Goal: Task Accomplishment & Management: Complete application form

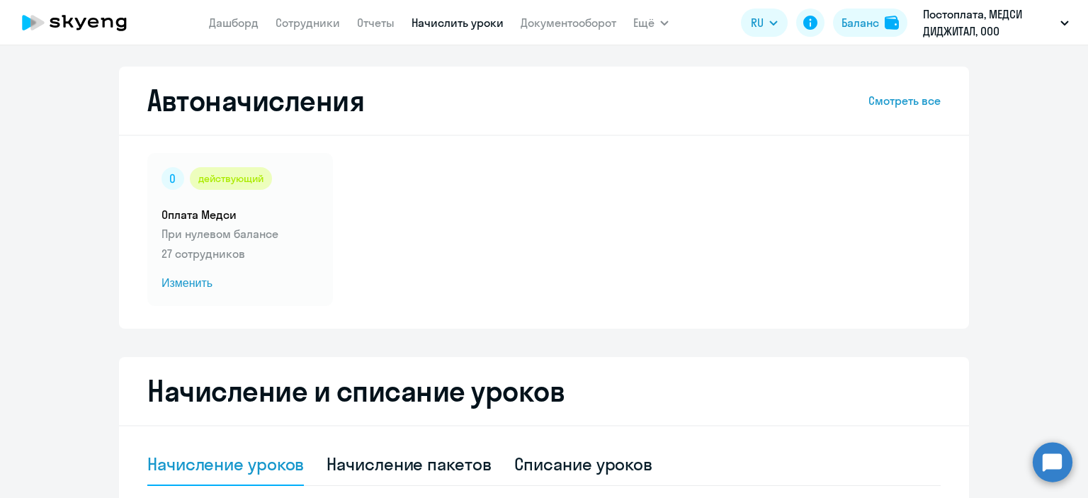
select select "10"
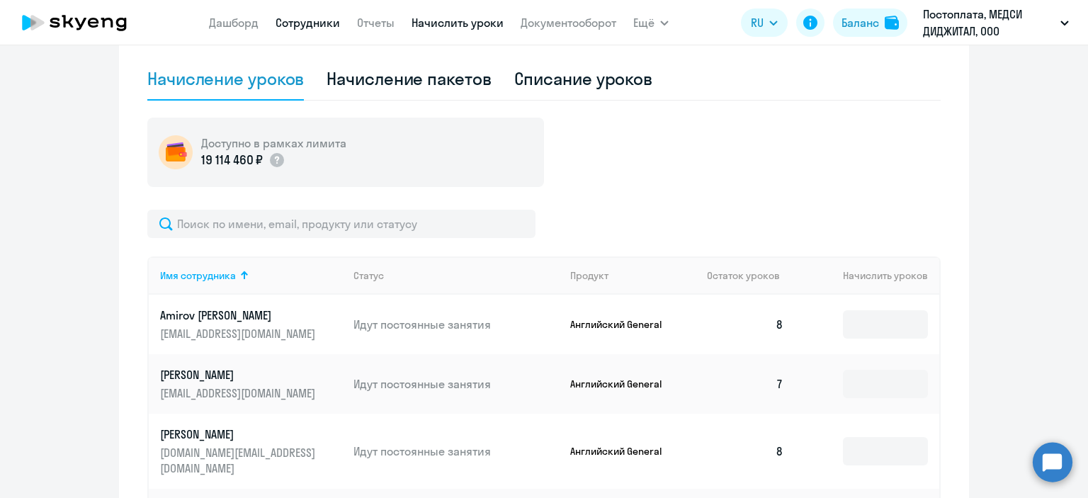
click at [291, 21] on link "Сотрудники" at bounding box center [307, 23] width 64 height 14
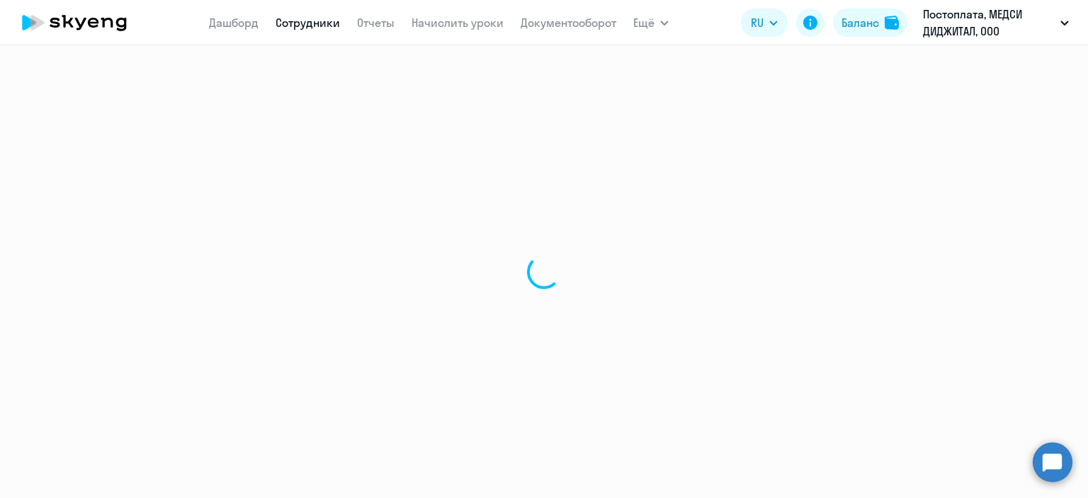
select select "30"
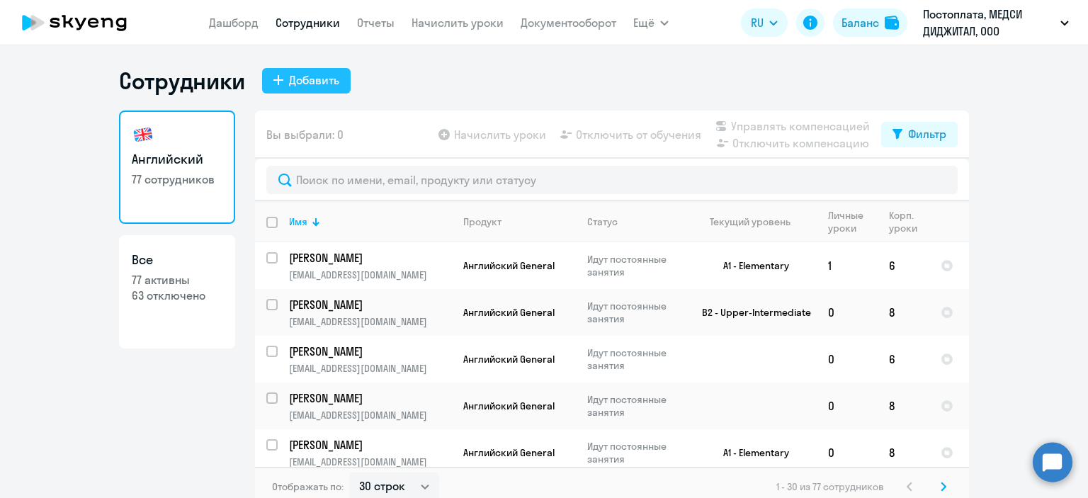
click at [309, 72] on div "Добавить" at bounding box center [314, 80] width 50 height 17
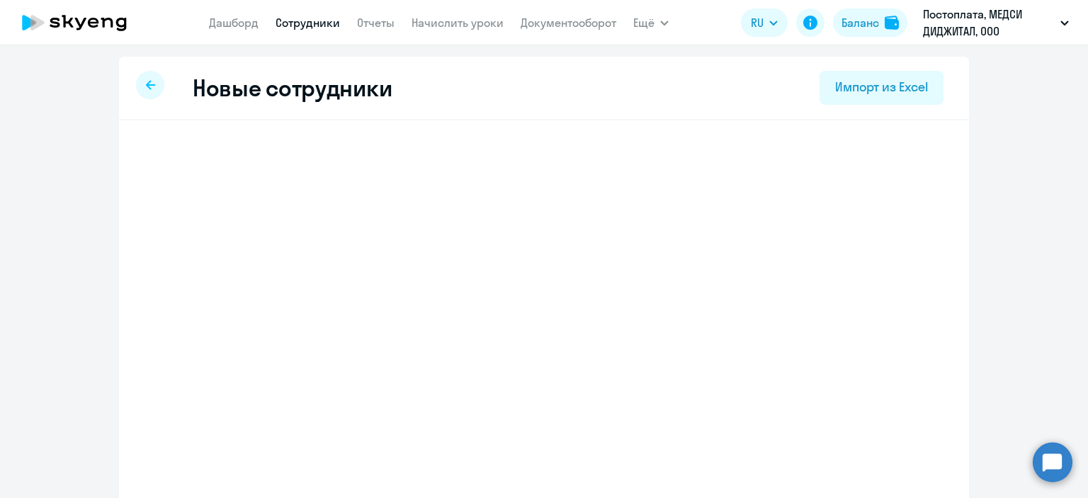
select select "english_adult_not_native_speaker"
select select "3"
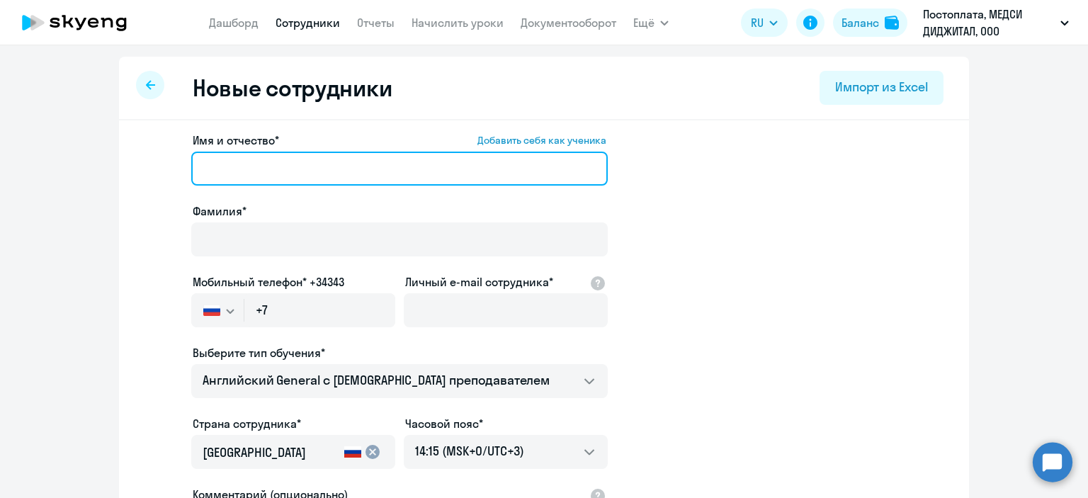
click at [314, 160] on input "Имя и отчество* Добавить себя как ученика" at bounding box center [399, 169] width 416 height 34
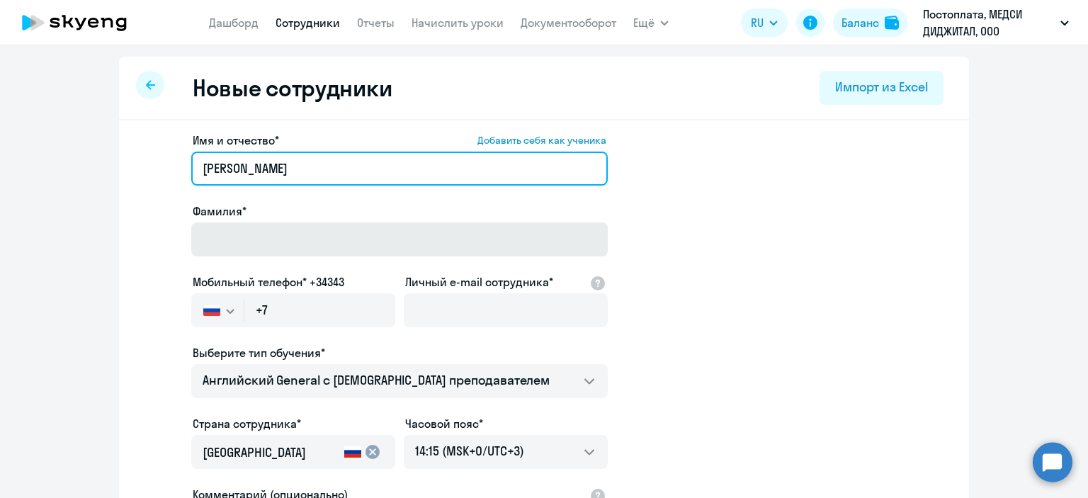
type input "[PERSON_NAME]"
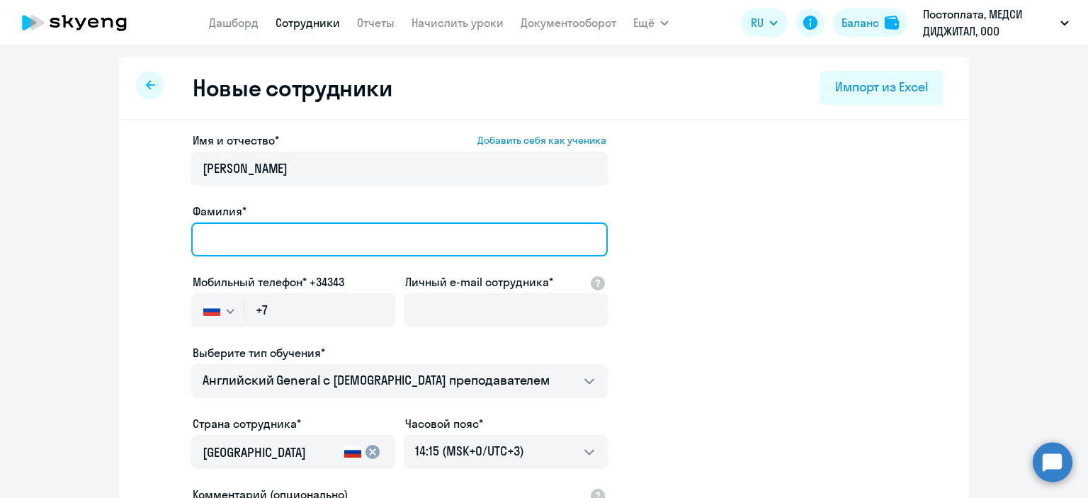
click at [341, 226] on input "Фамилия*" at bounding box center [399, 239] width 416 height 34
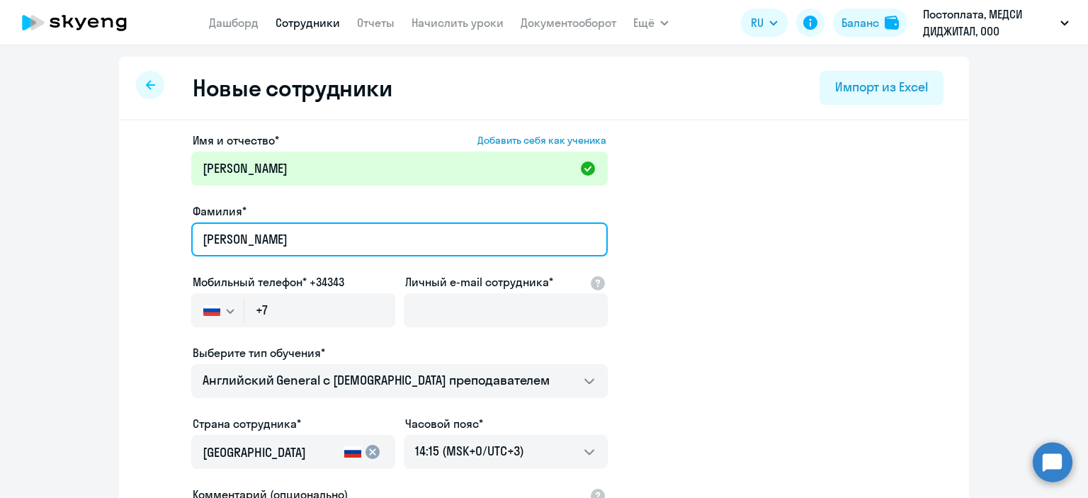
type input "[PERSON_NAME]"
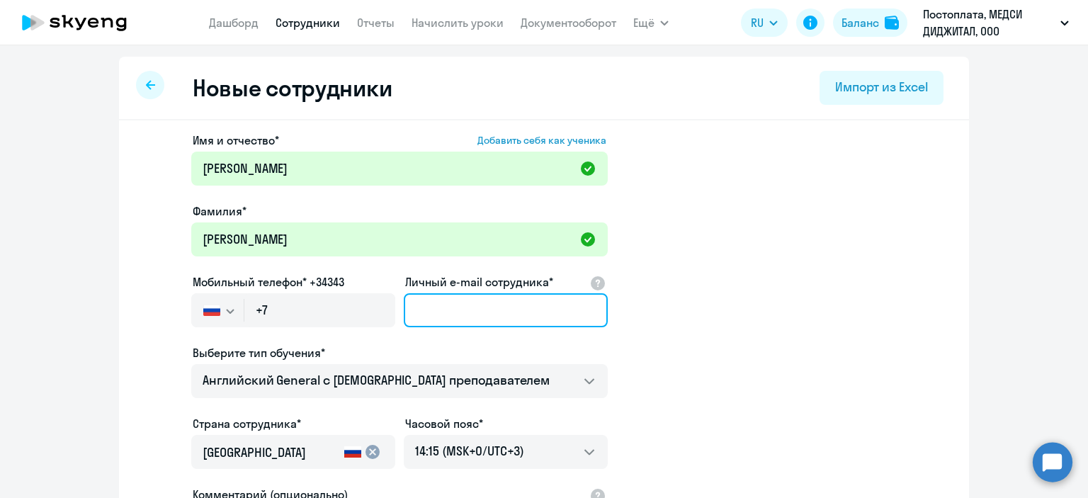
click at [422, 307] on input "Личный e-mail сотрудника*" at bounding box center [506, 310] width 204 height 34
paste input "[EMAIL_ADDRESS][DOMAIN_NAME]"
type input "[EMAIL_ADDRESS][DOMAIN_NAME]"
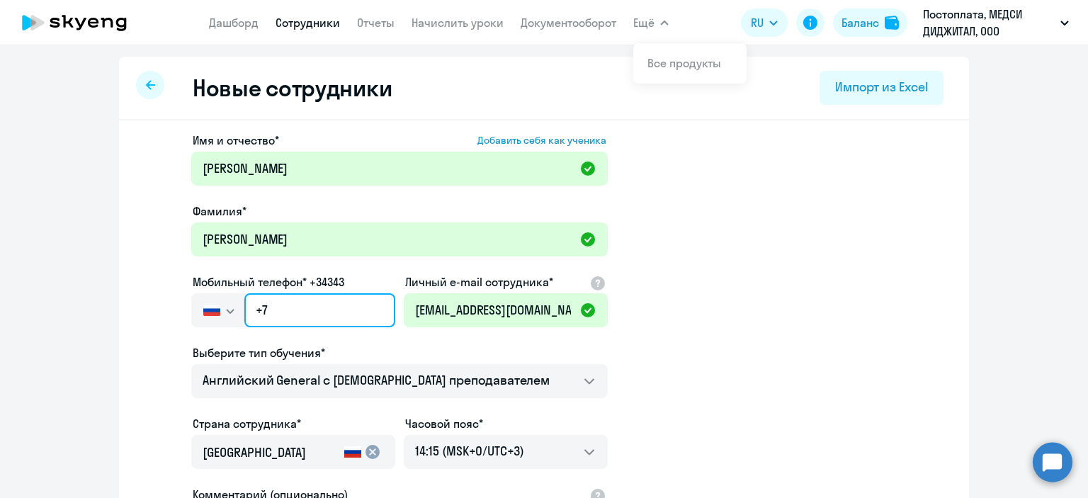
click at [280, 318] on input "+7" at bounding box center [319, 310] width 151 height 34
paste input "[PHONE_NUMBER]"
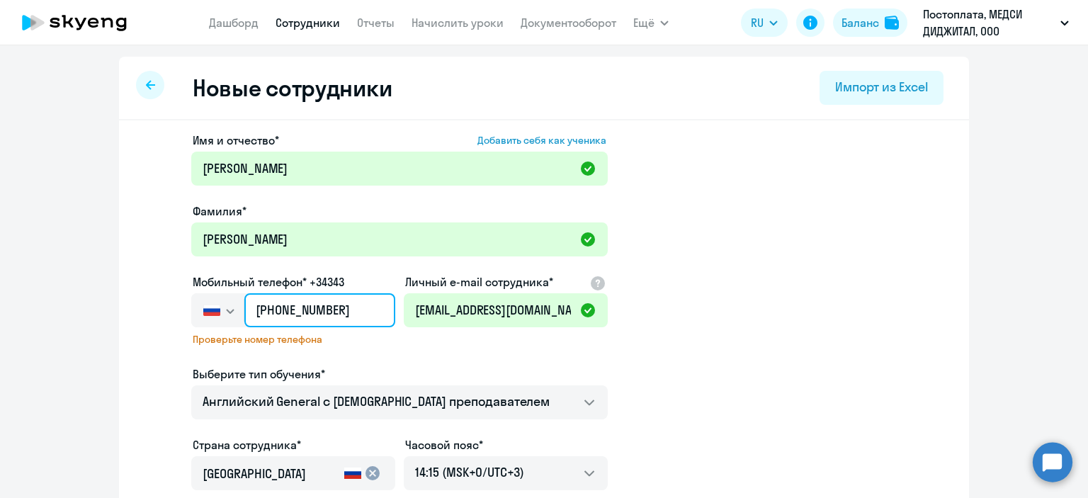
click at [321, 308] on input "[PHONE_NUMBER]" at bounding box center [319, 310] width 151 height 34
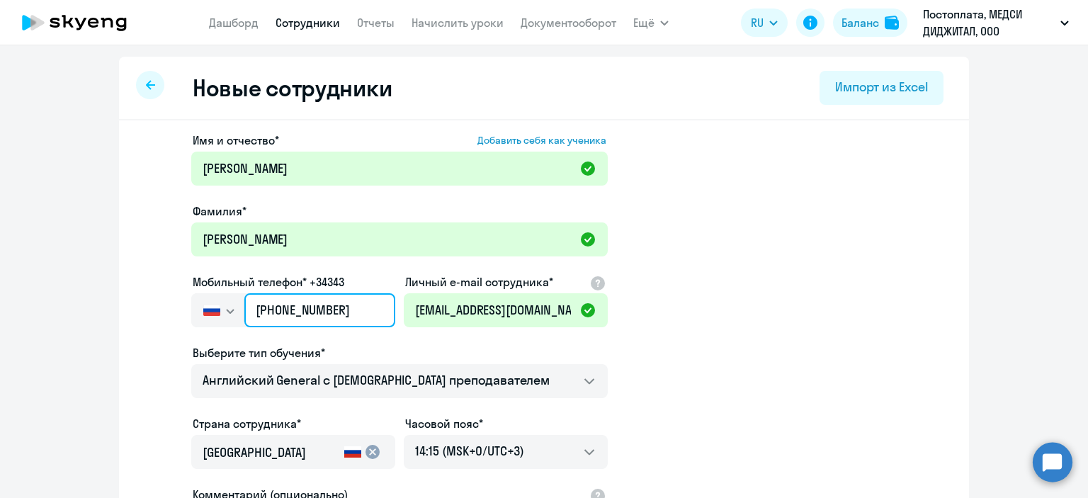
type input "[PHONE_NUMBER]"
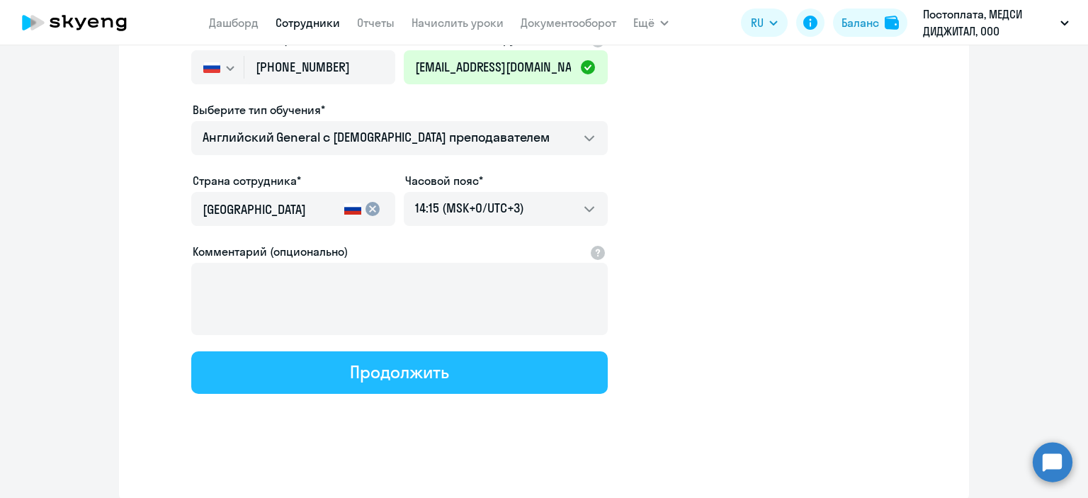
click at [373, 355] on button "Продолжить" at bounding box center [399, 372] width 416 height 42
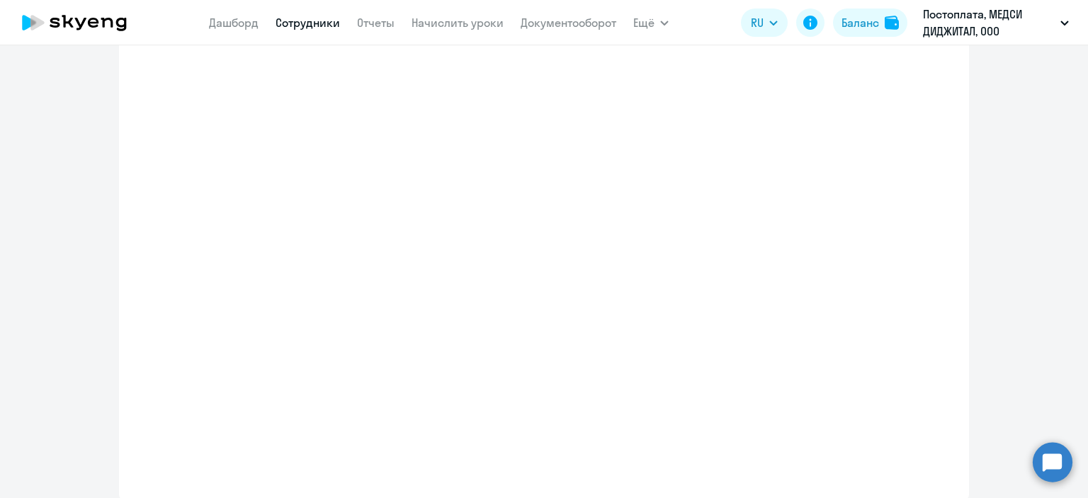
scroll to position [324, 0]
select select "english_adult_not_native_speaker"
select select "3"
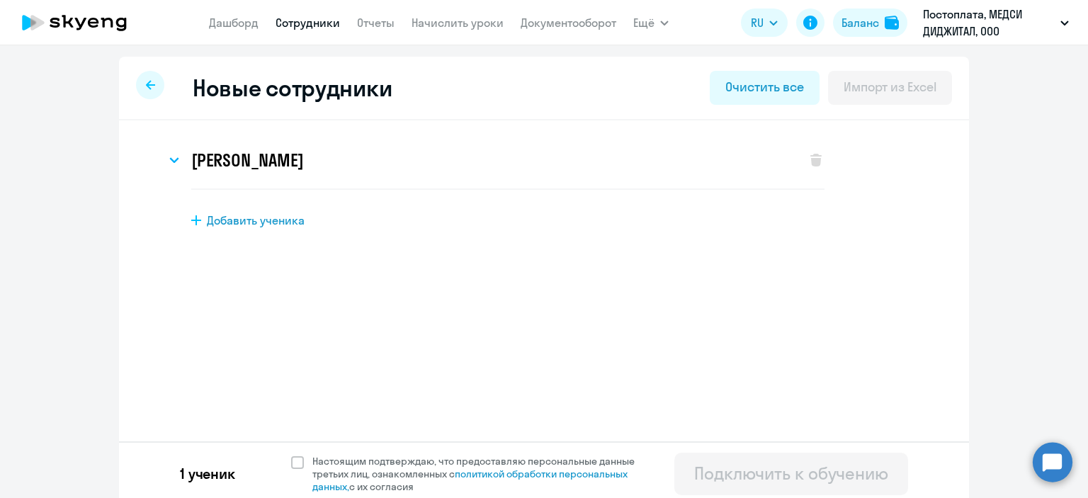
scroll to position [6, 0]
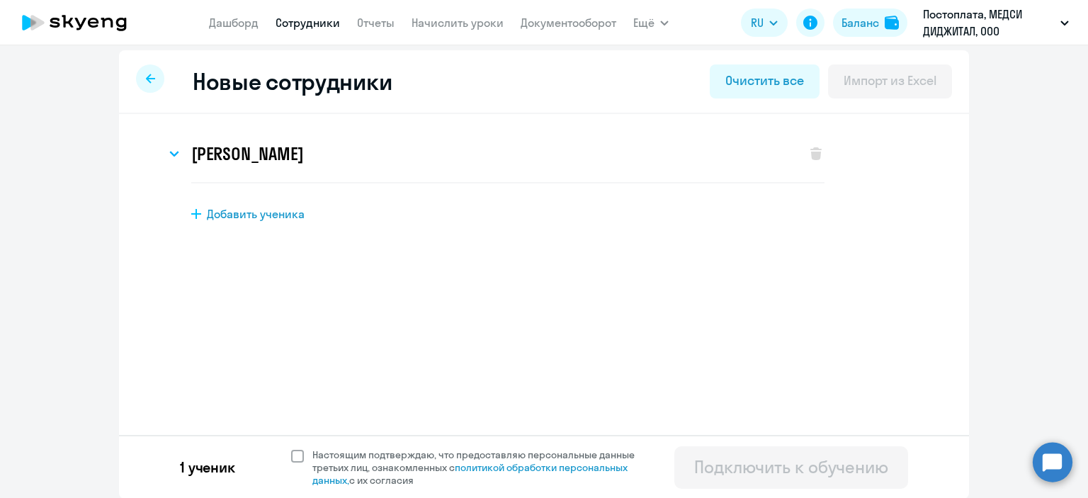
click at [294, 453] on span at bounding box center [297, 456] width 13 height 13
click at [291, 448] on input "Настоящим подтверждаю, что предоставляю персональные данные третьих лиц, ознако…" at bounding box center [290, 448] width 1 height 1
checkbox input "true"
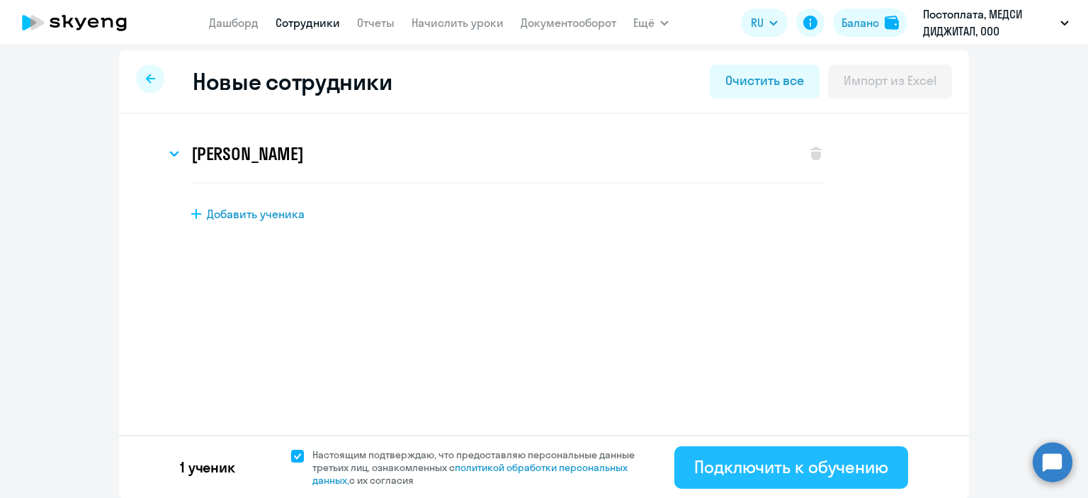
click at [698, 457] on div "Подключить к обучению" at bounding box center [791, 466] width 194 height 23
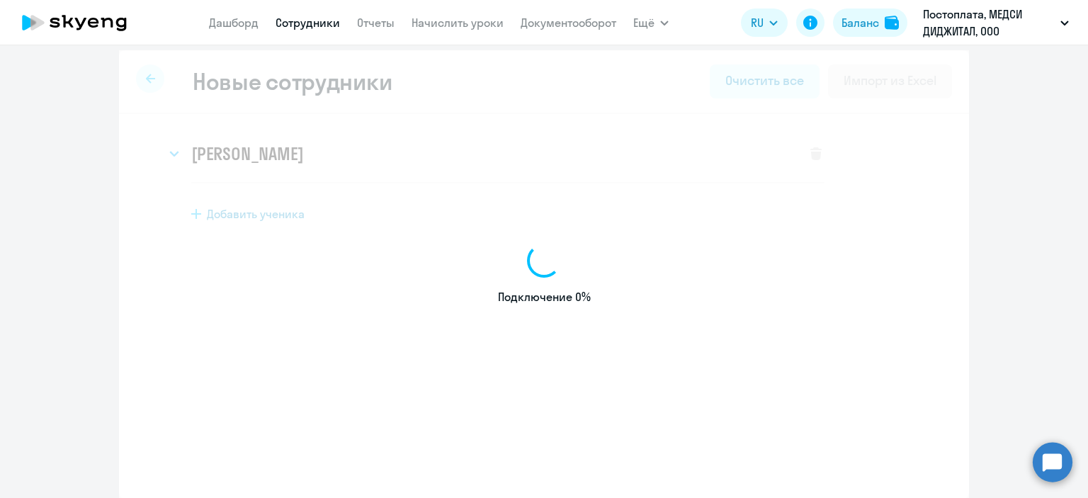
select select "english_adult_not_native_speaker"
select select "3"
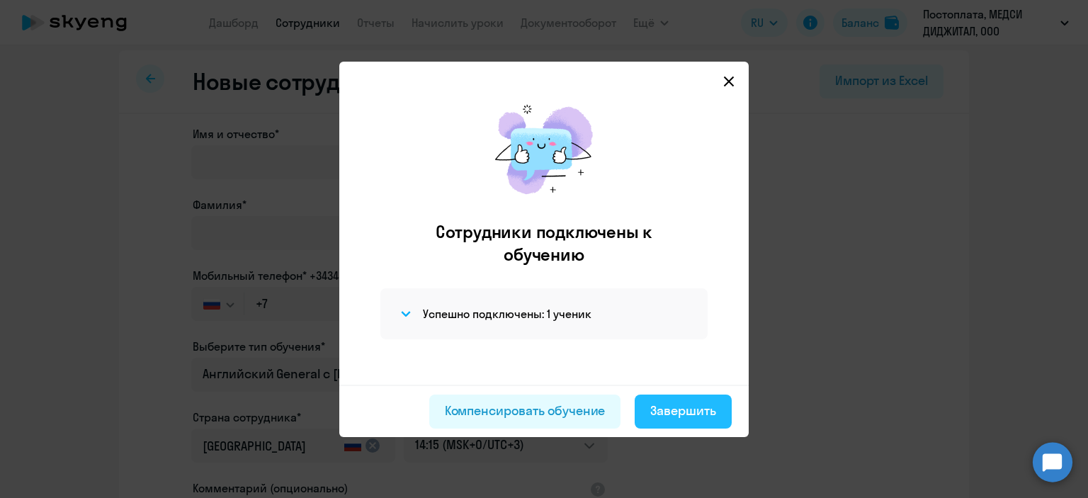
click at [675, 411] on div "Завершить" at bounding box center [683, 411] width 66 height 18
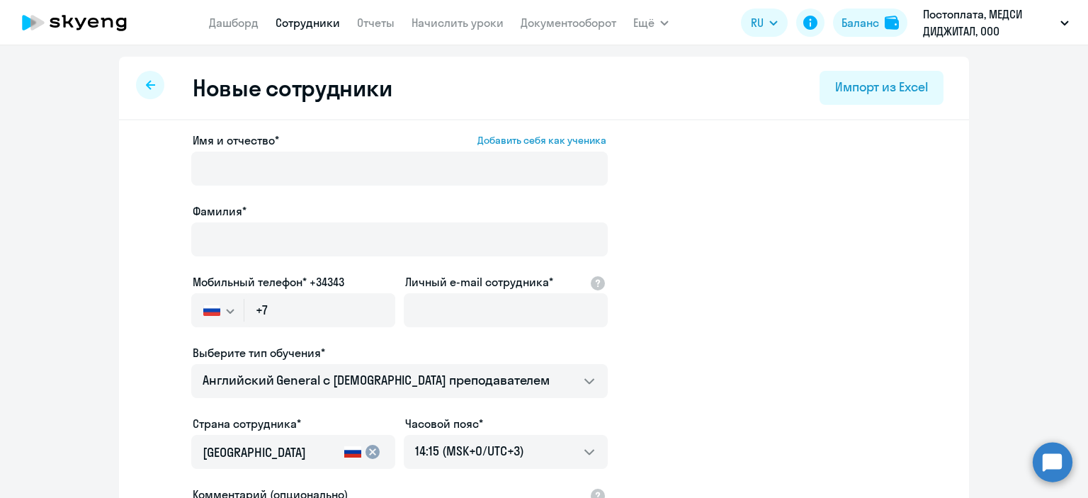
select select "30"
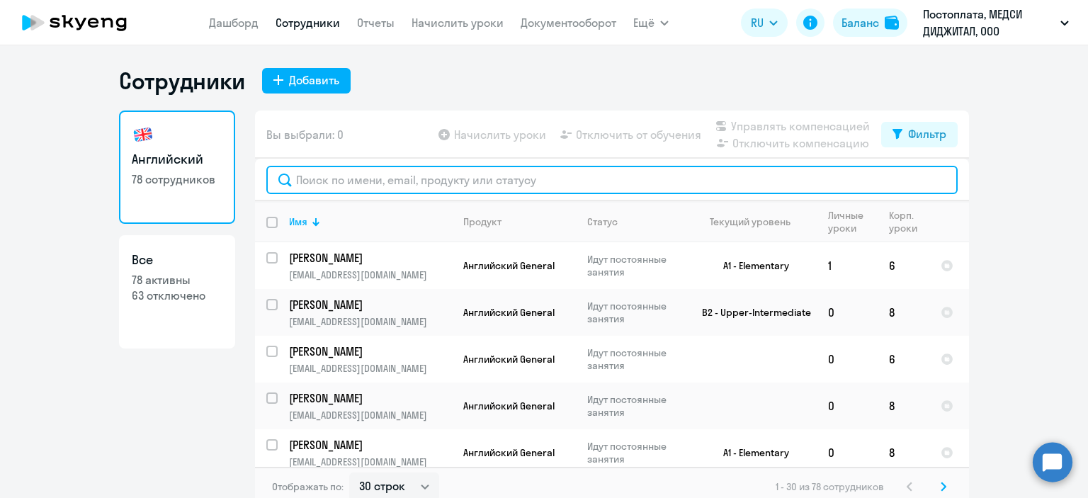
click at [368, 190] on input "text" at bounding box center [611, 180] width 691 height 28
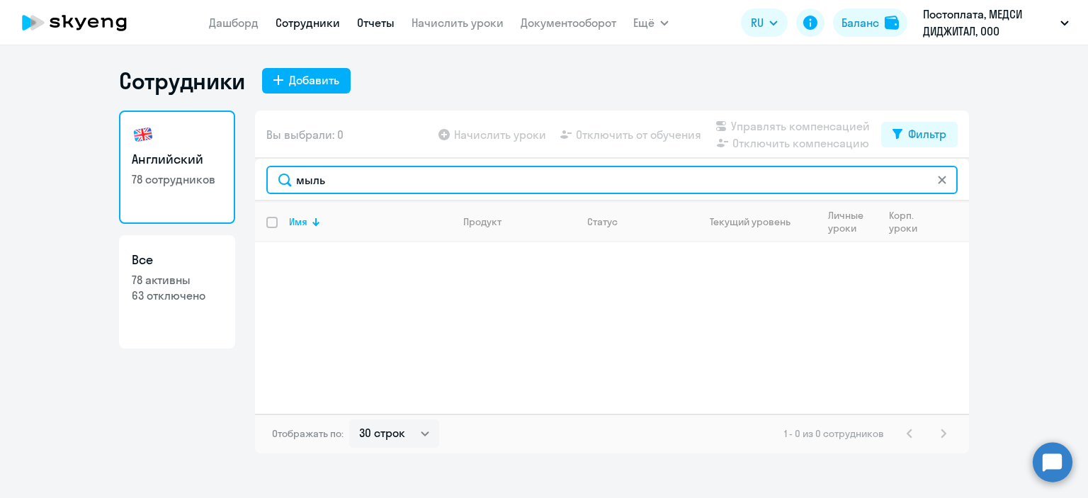
type input "мыль"
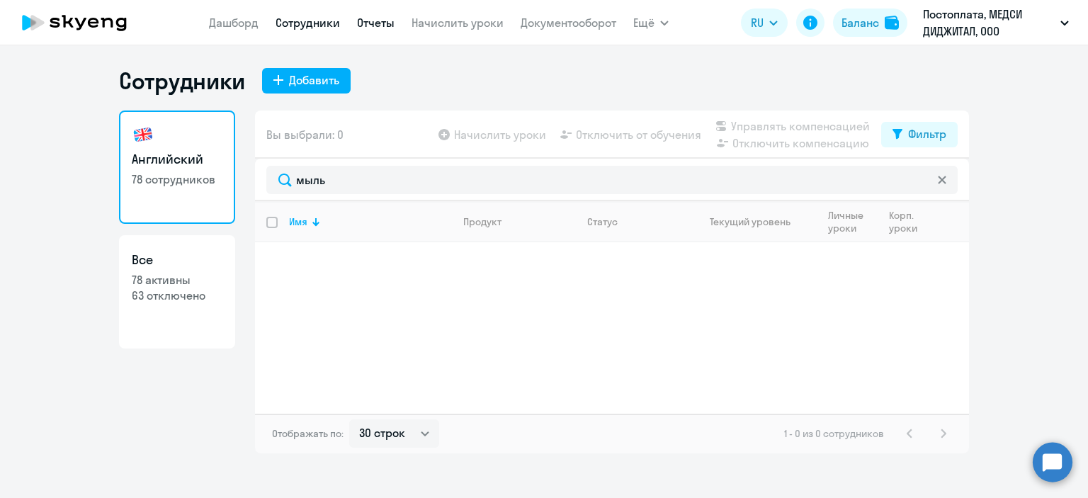
click at [377, 26] on link "Отчеты" at bounding box center [376, 23] width 38 height 14
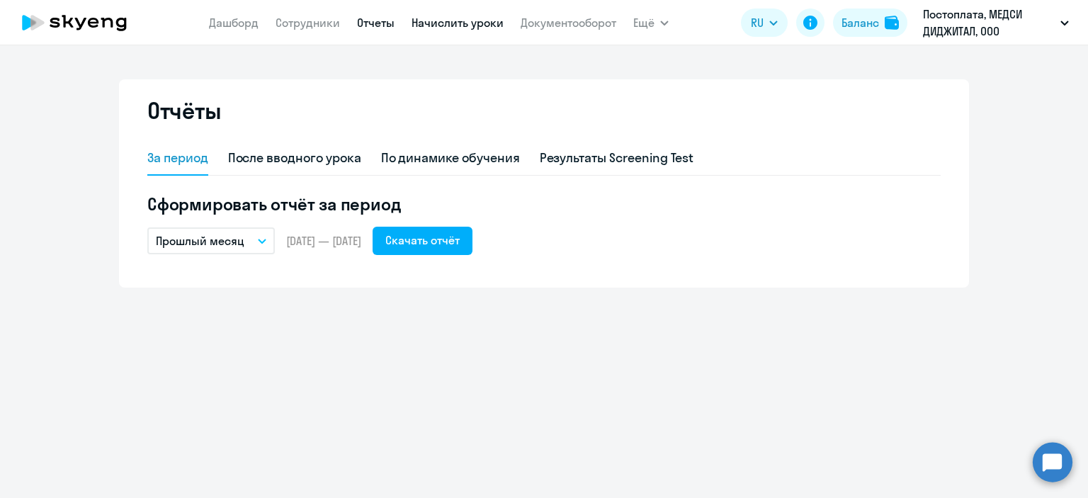
click at [428, 24] on link "Начислить уроки" at bounding box center [457, 23] width 92 height 14
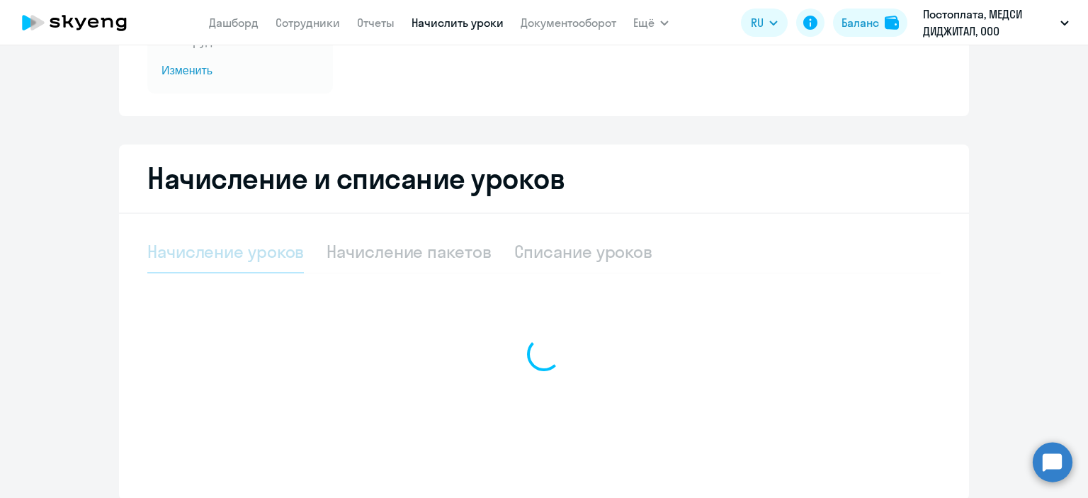
select select "10"
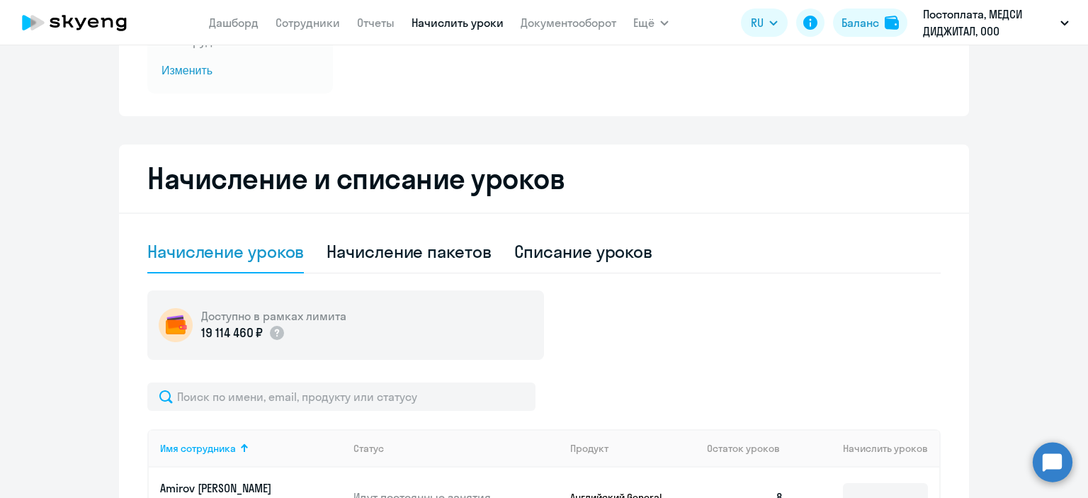
scroll to position [283, 0]
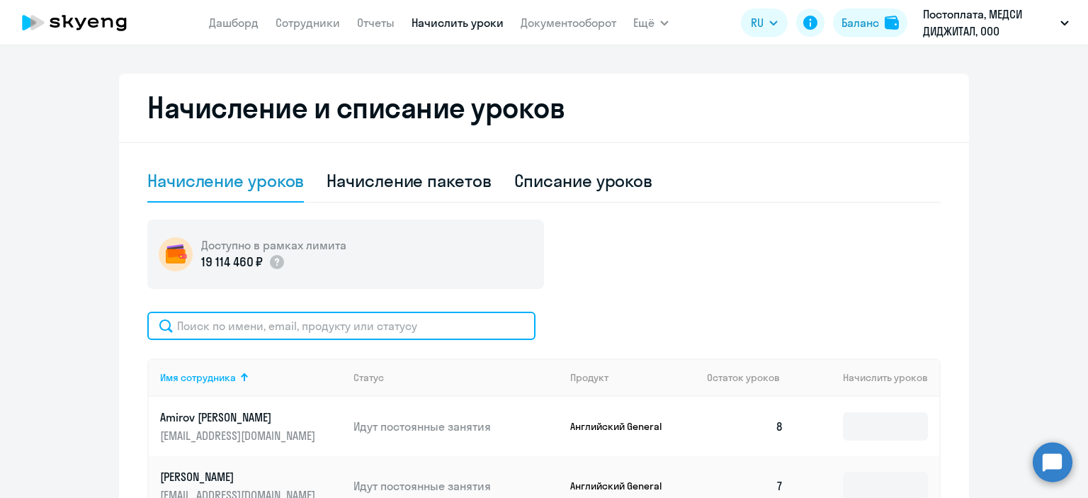
click at [323, 324] on input "text" at bounding box center [341, 326] width 388 height 28
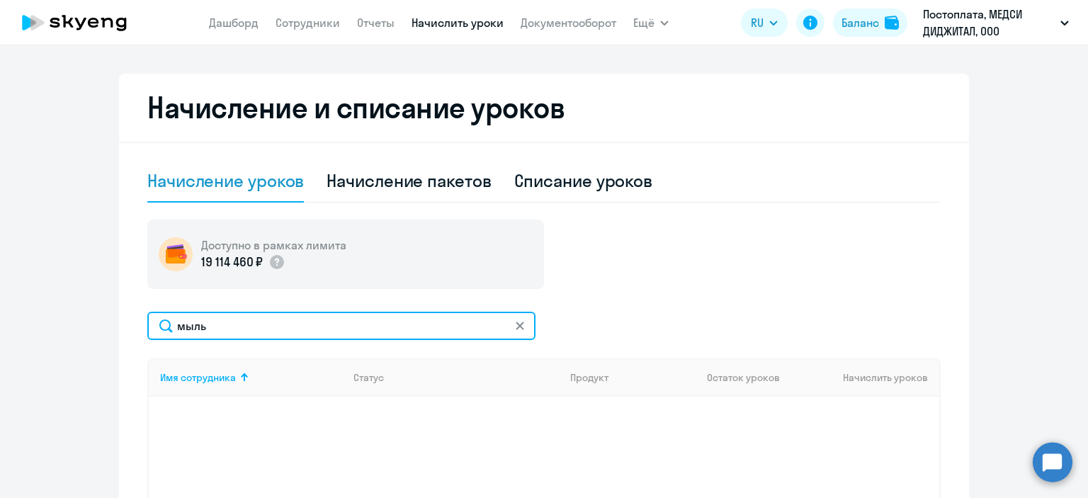
scroll to position [475, 0]
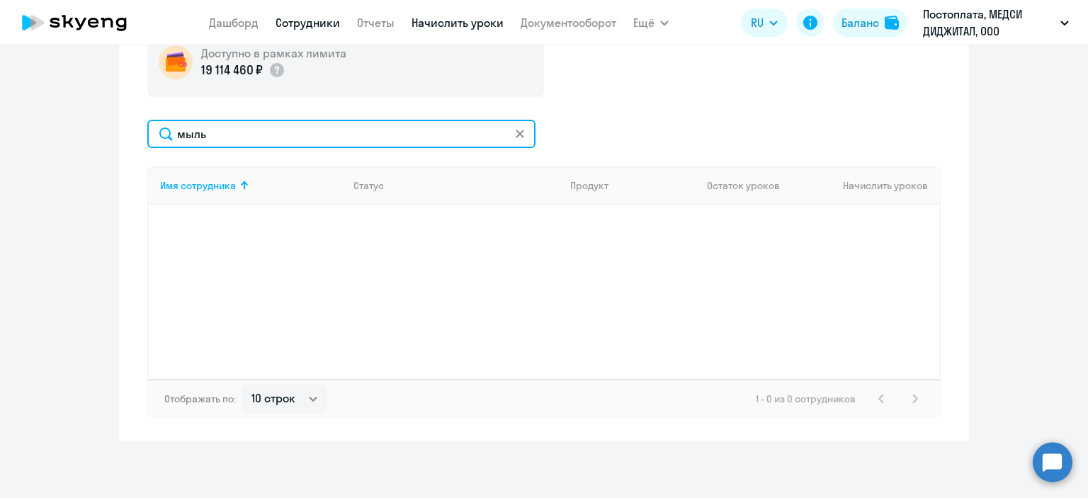
type input "мыль"
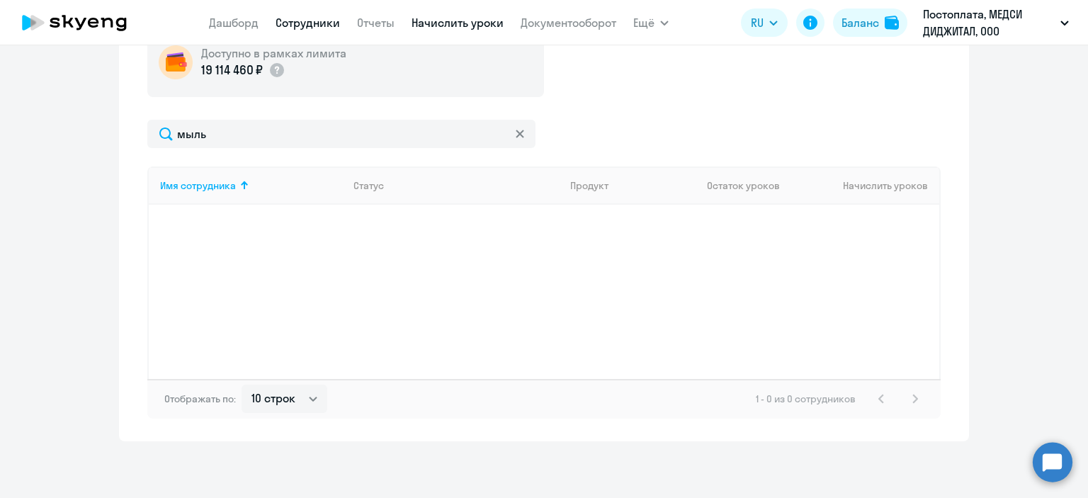
click at [309, 30] on link "Сотрудники" at bounding box center [307, 23] width 64 height 14
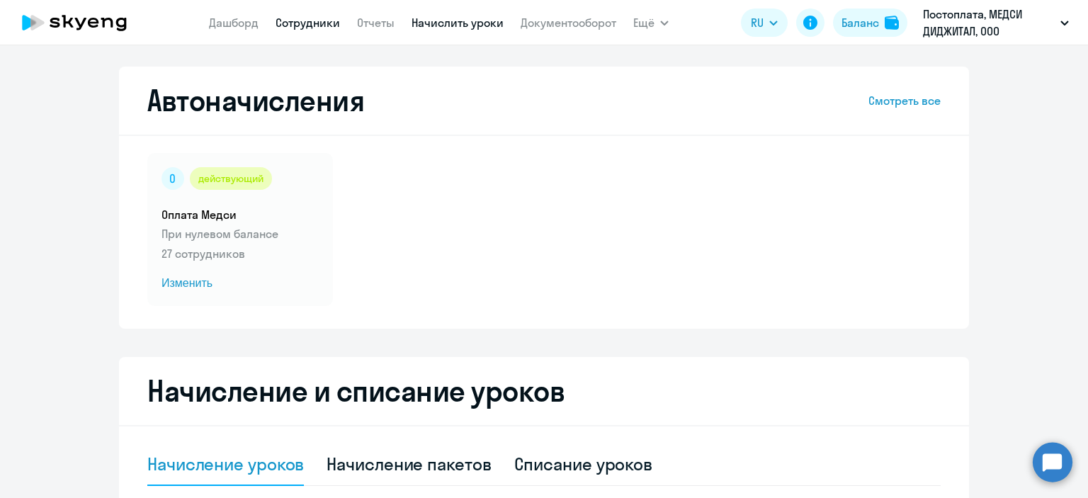
select select "30"
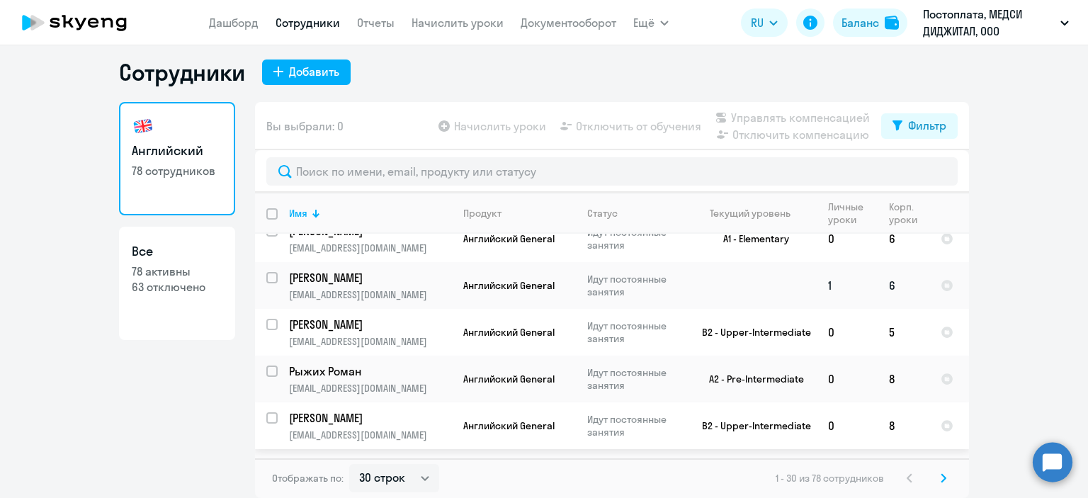
scroll to position [1186, 0]
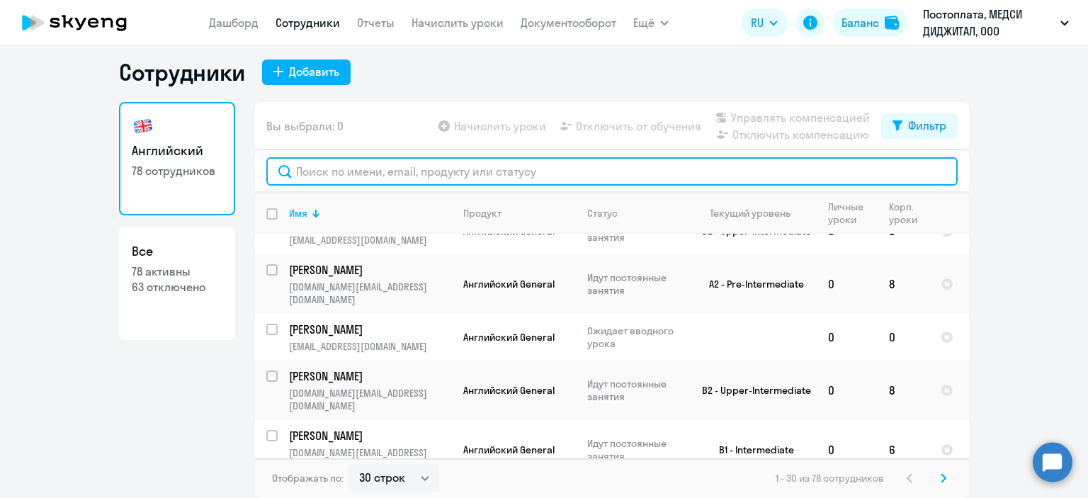
click at [345, 178] on input "text" at bounding box center [611, 171] width 691 height 28
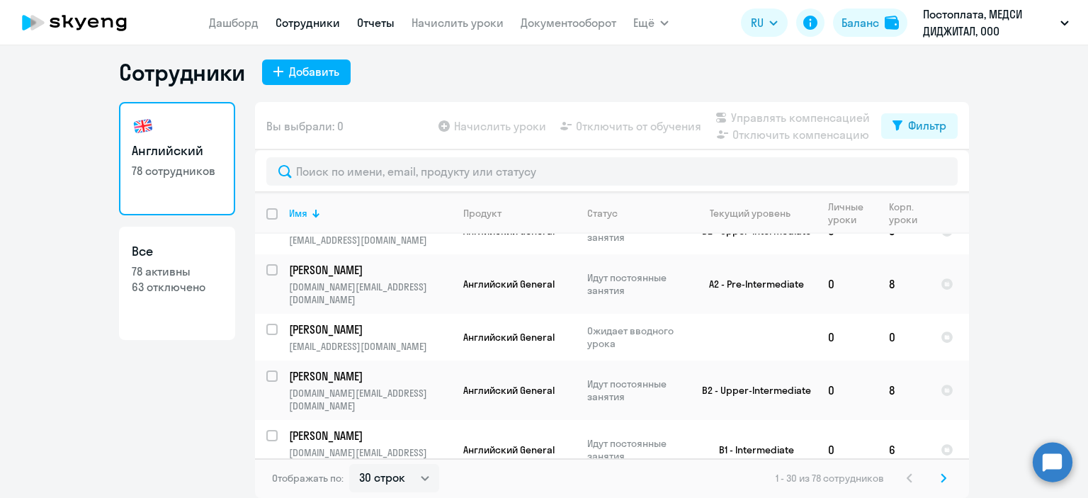
click at [369, 25] on link "Отчеты" at bounding box center [376, 23] width 38 height 14
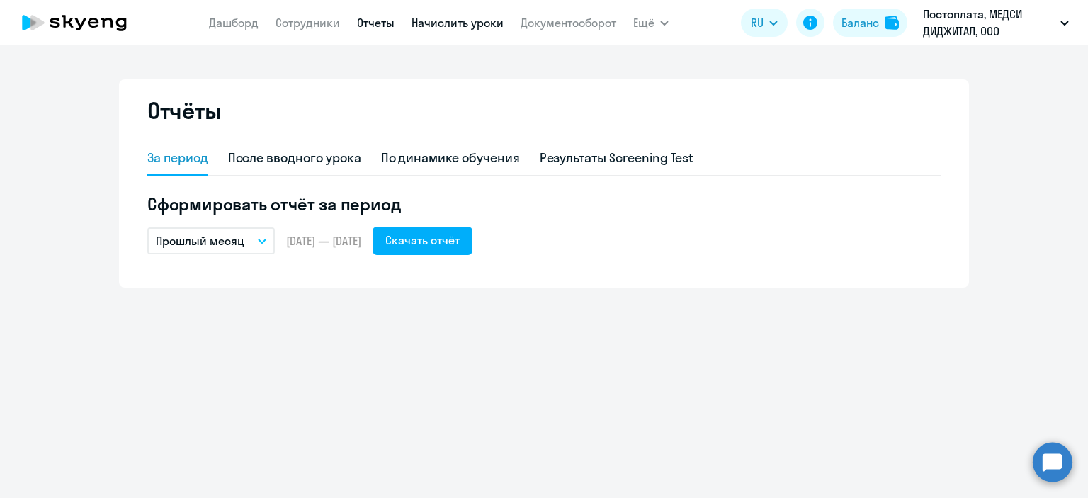
click at [453, 25] on link "Начислить уроки" at bounding box center [457, 23] width 92 height 14
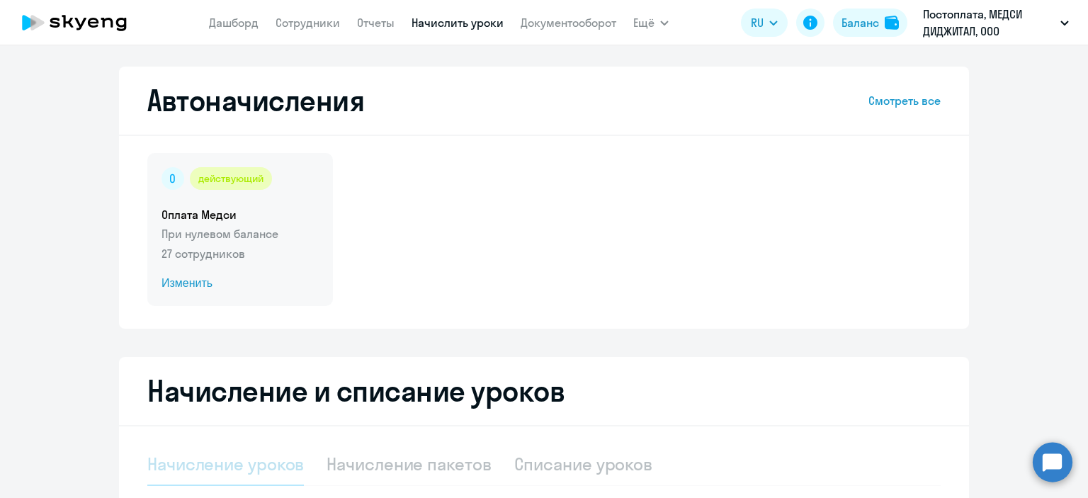
select select "10"
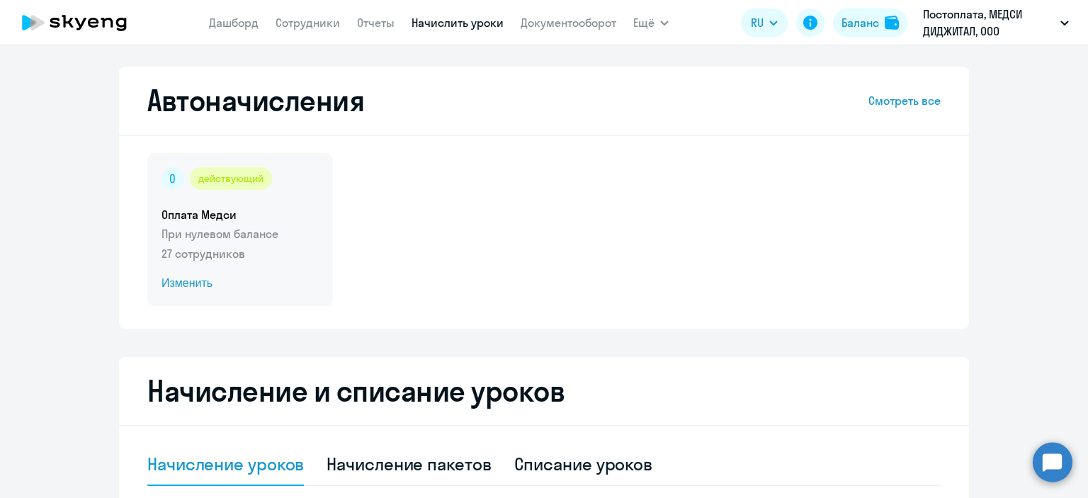
scroll to position [283, 0]
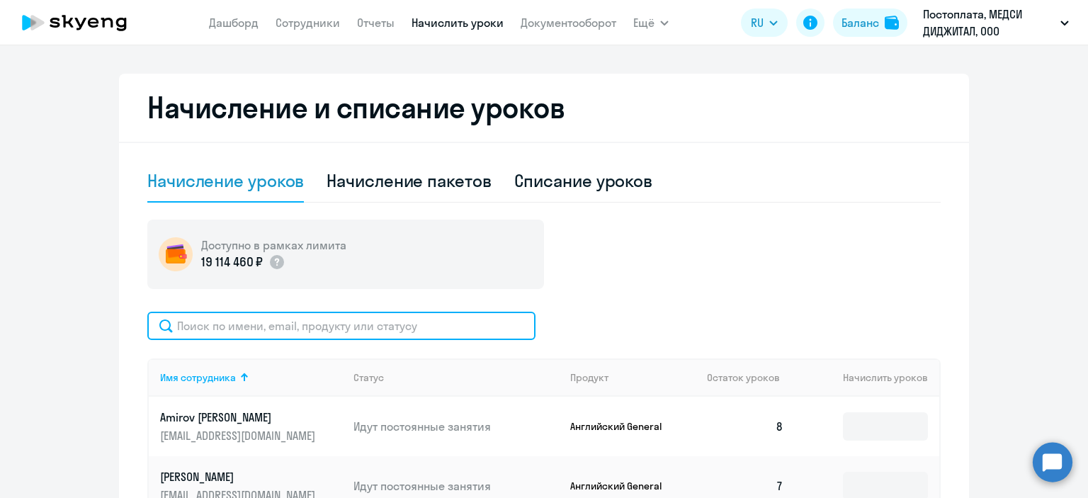
click at [322, 322] on input "text" at bounding box center [341, 326] width 388 height 28
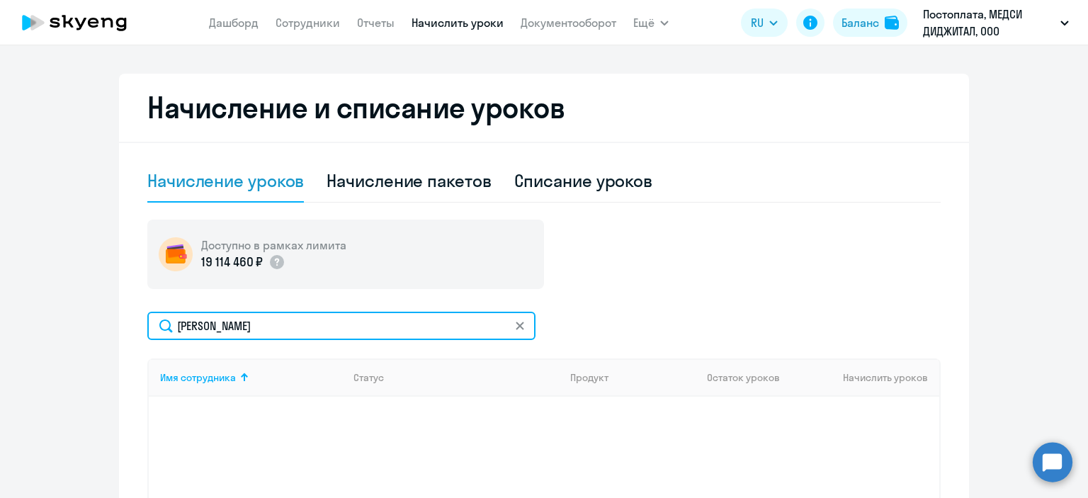
scroll to position [475, 0]
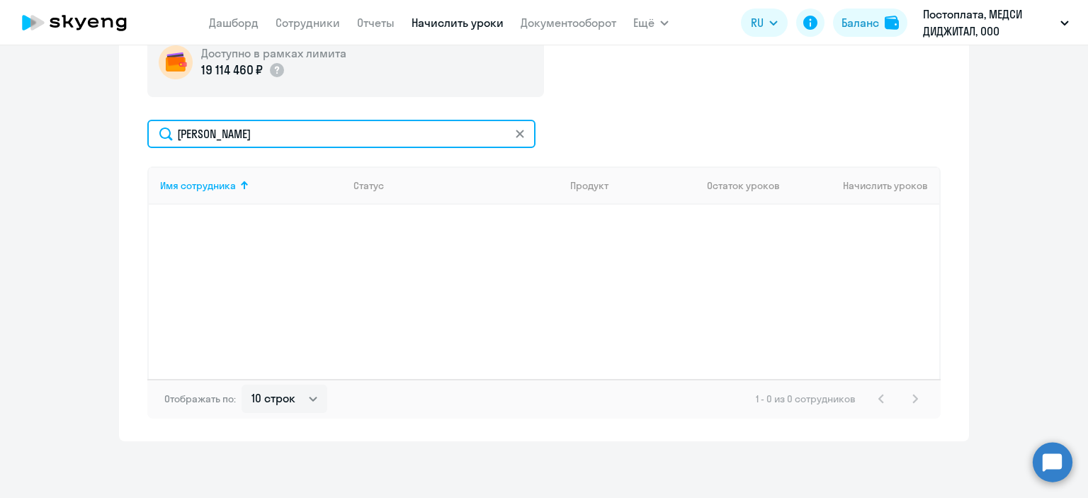
click at [273, 126] on input "[PERSON_NAME]" at bounding box center [341, 134] width 388 height 28
type input "[PERSON_NAME]"
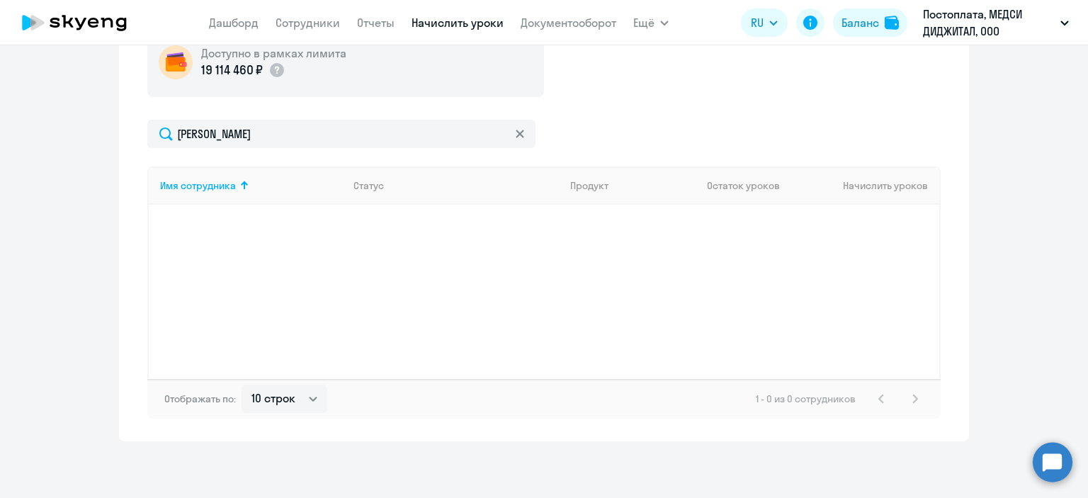
click at [442, 24] on link "Начислить уроки" at bounding box center [457, 23] width 92 height 14
click at [514, 140] on div at bounding box center [519, 134] width 11 height 28
click at [516, 132] on icon at bounding box center [520, 134] width 8 height 8
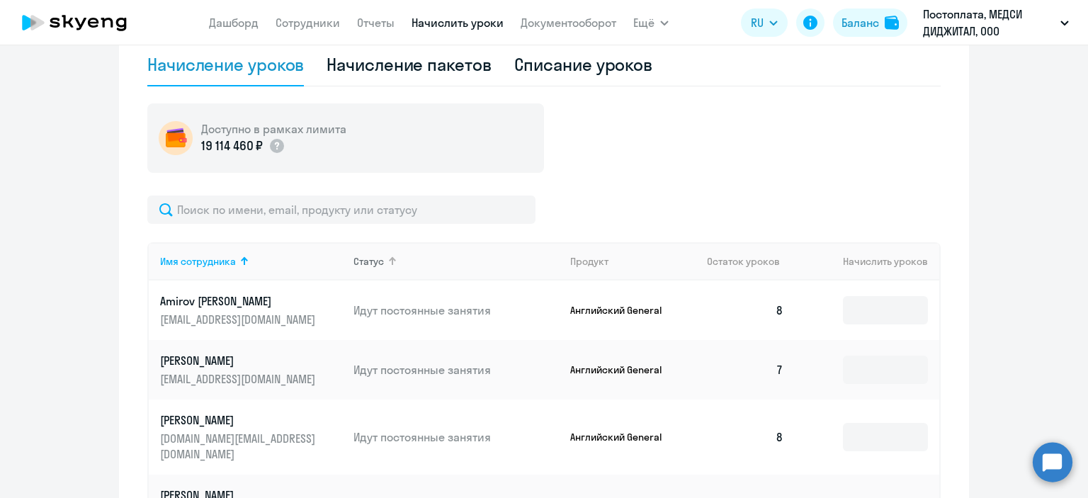
scroll to position [824, 0]
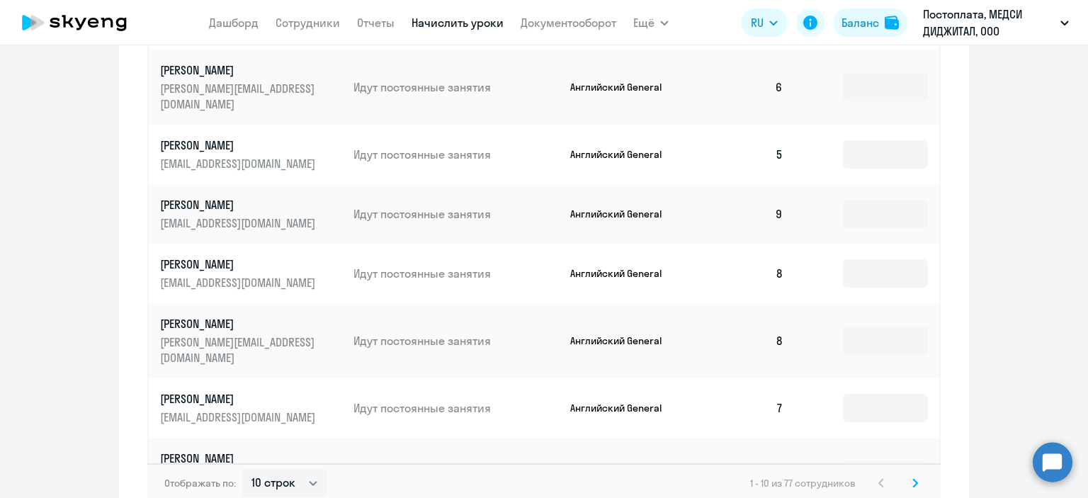
click at [912, 474] on svg-icon at bounding box center [914, 482] width 17 height 17
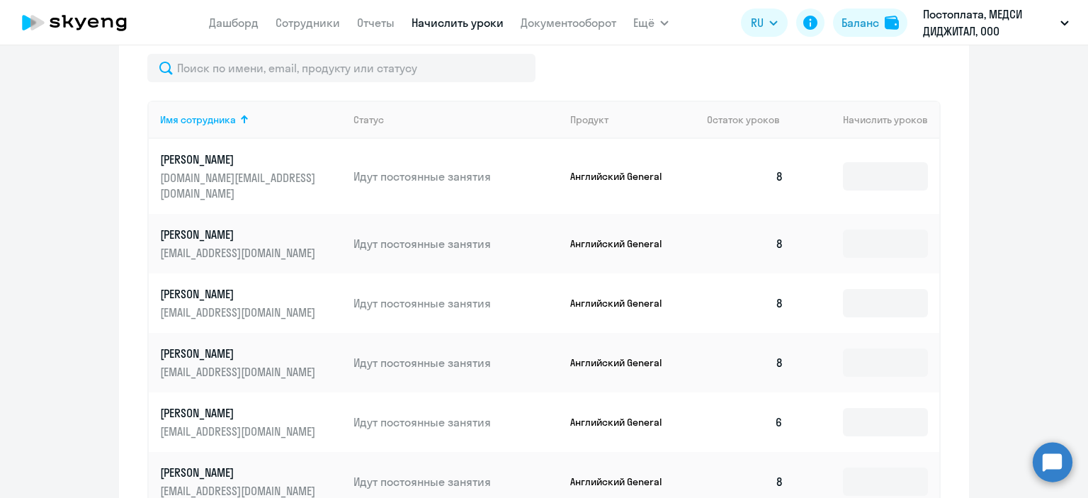
scroll to position [895, 0]
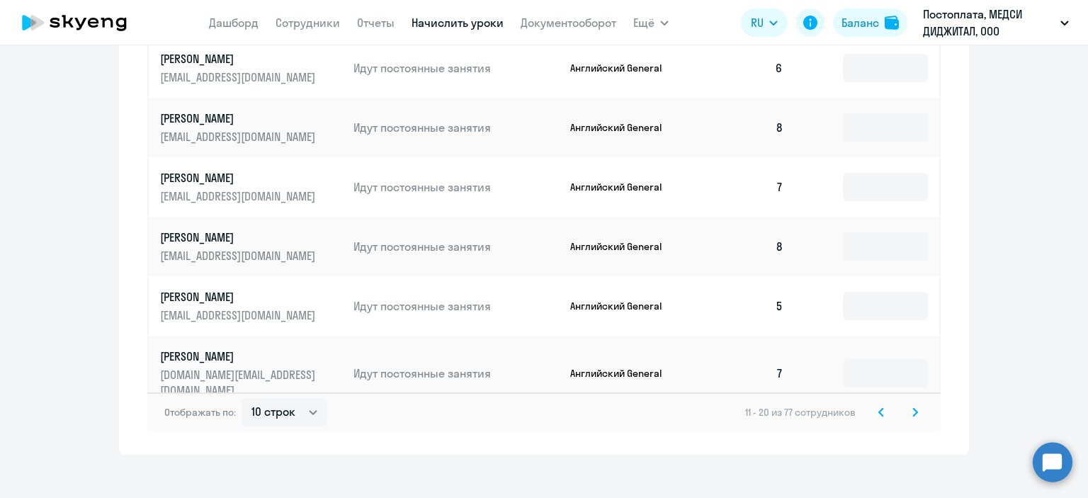
click at [912, 407] on icon at bounding box center [915, 412] width 6 height 10
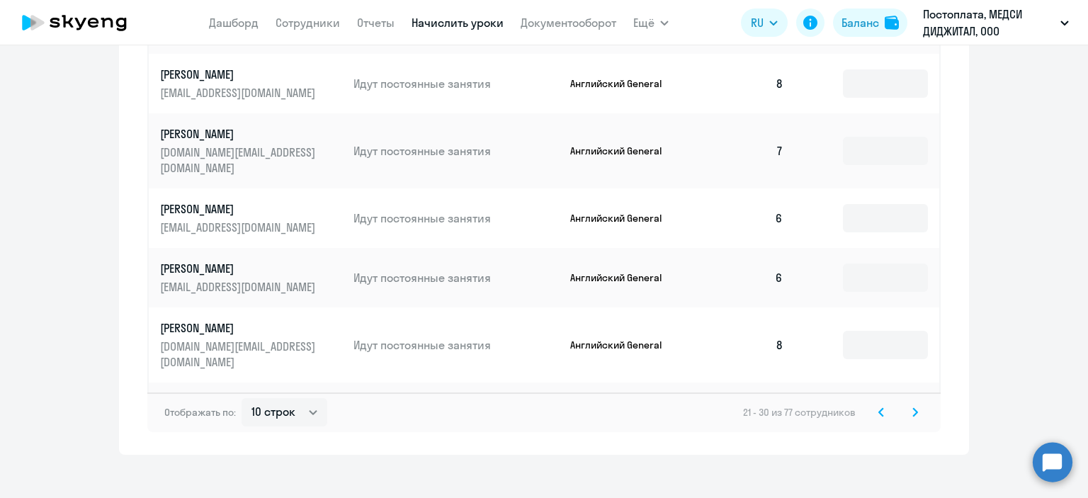
click at [918, 469] on div "Автоначисления Смотреть все действующий Оплата Медси При нулевом балансе 27 сот…" at bounding box center [544, 271] width 1088 height 453
click at [908, 467] on div "Автоначисления Смотреть все действующий Оплата Медси При нулевом балансе 27 сот…" at bounding box center [544, 271] width 1088 height 453
click at [912, 407] on icon at bounding box center [915, 412] width 6 height 10
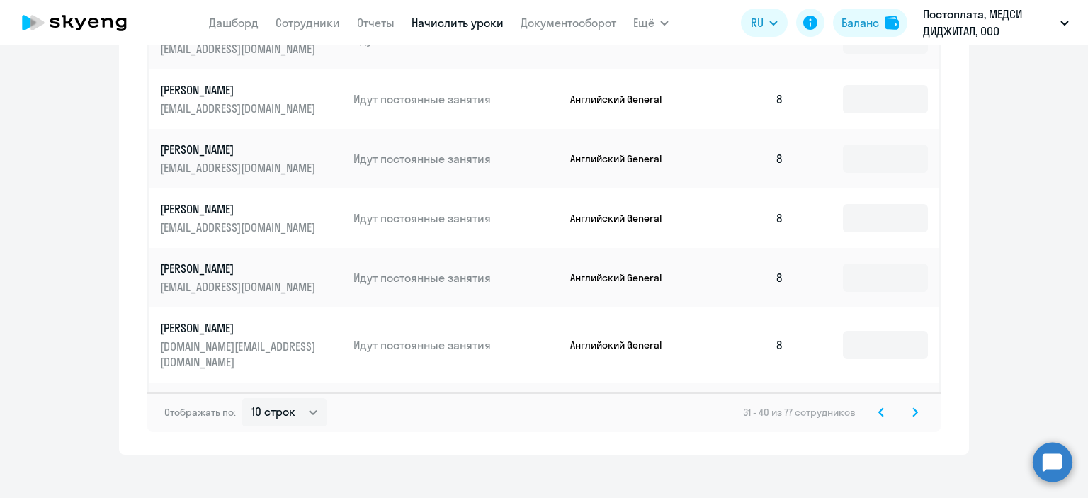
click at [912, 407] on icon at bounding box center [915, 412] width 6 height 10
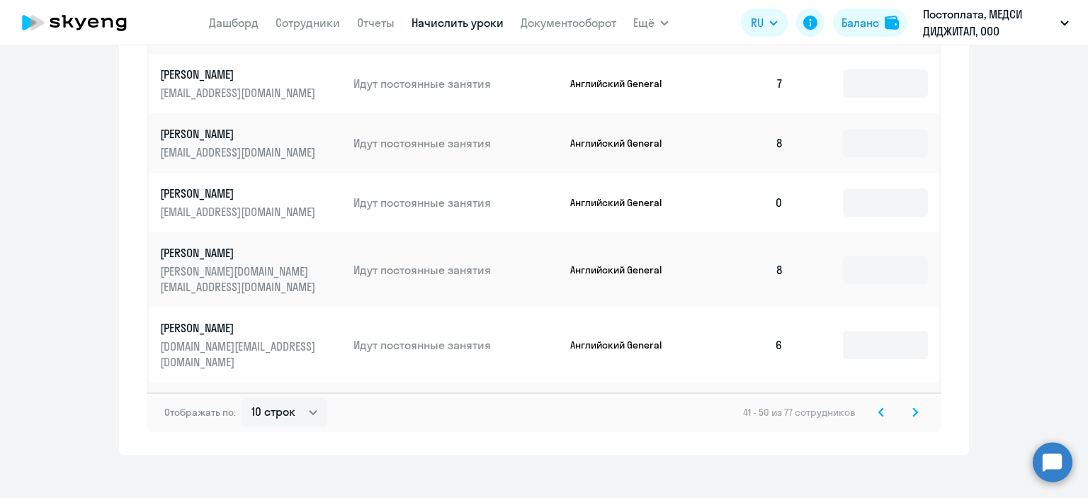
click at [912, 407] on icon at bounding box center [915, 412] width 6 height 10
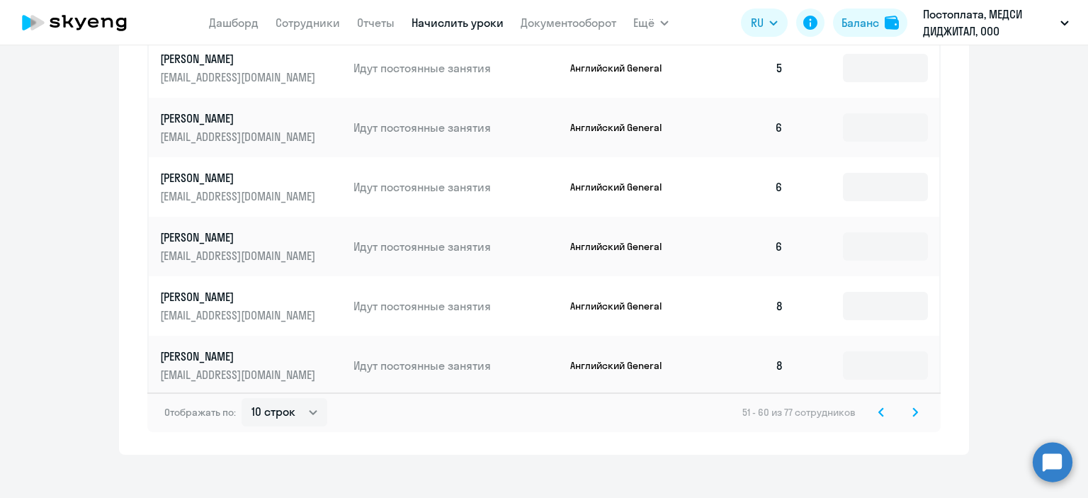
drag, startPoint x: 915, startPoint y: 385, endPoint x: 912, endPoint y: 398, distance: 13.1
click at [913, 408] on icon at bounding box center [915, 412] width 4 height 8
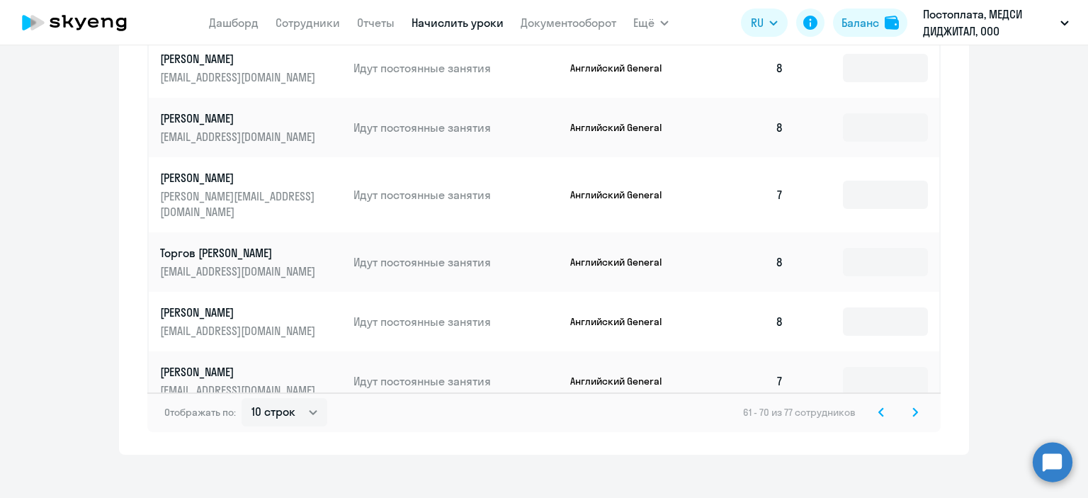
click at [906, 404] on svg-icon at bounding box center [914, 412] width 17 height 17
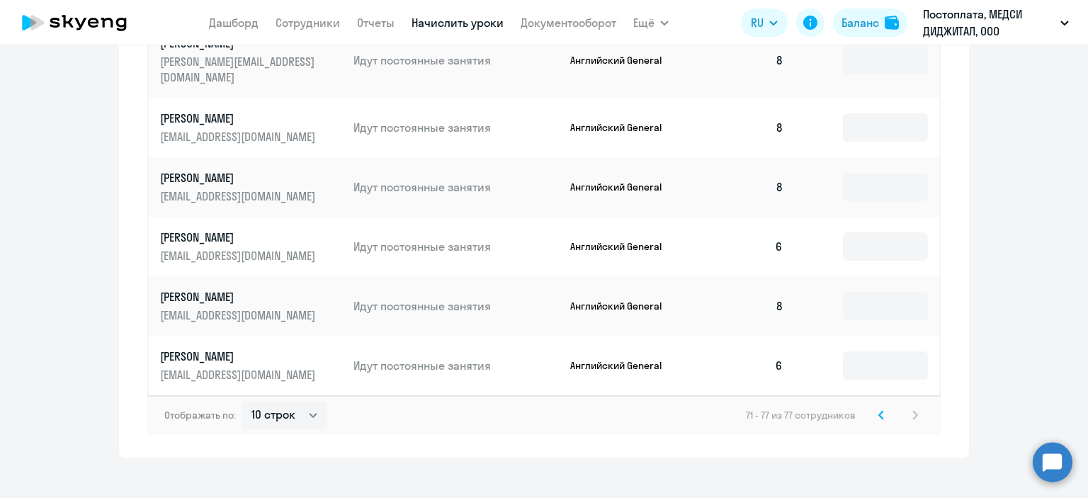
scroll to position [575, 0]
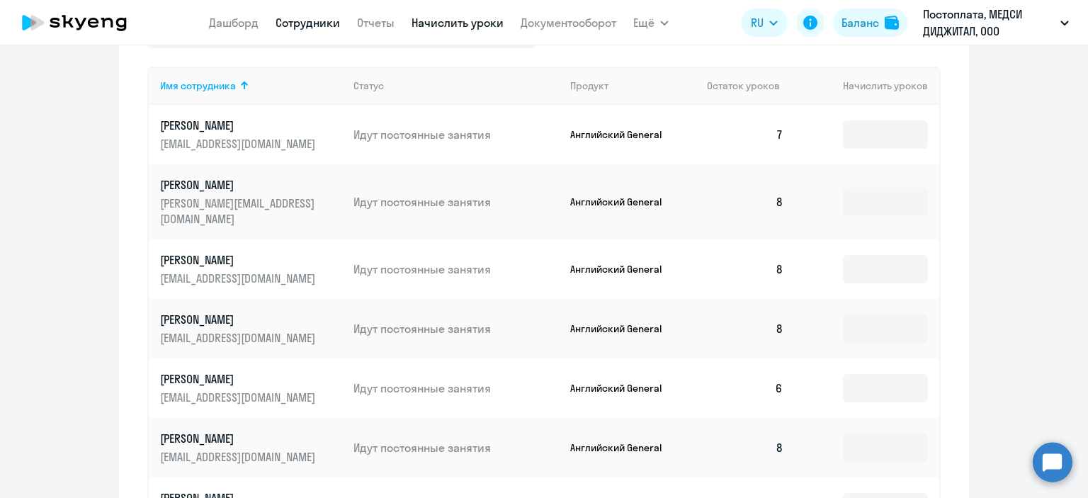
click at [286, 25] on link "Сотрудники" at bounding box center [307, 23] width 64 height 14
select select "30"
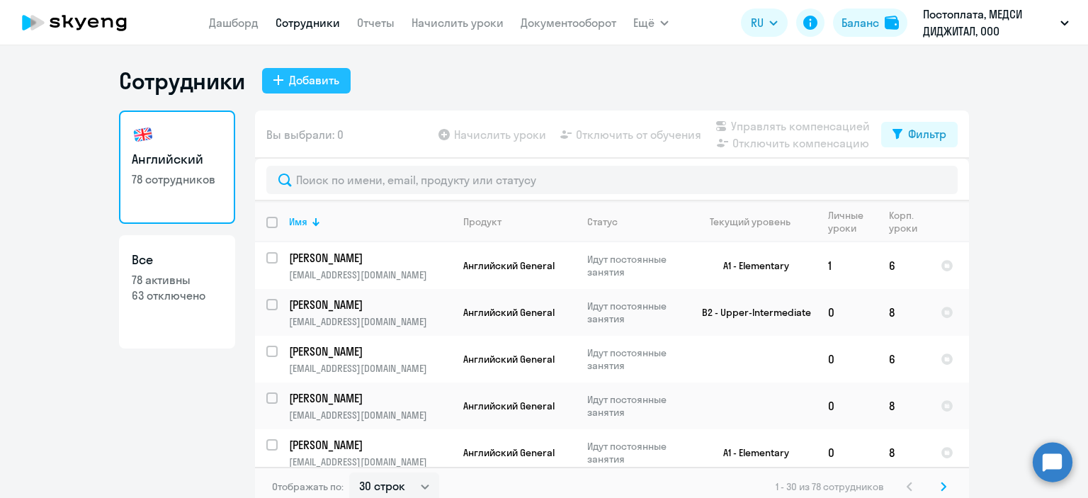
click at [303, 85] on div "Добавить" at bounding box center [314, 80] width 50 height 17
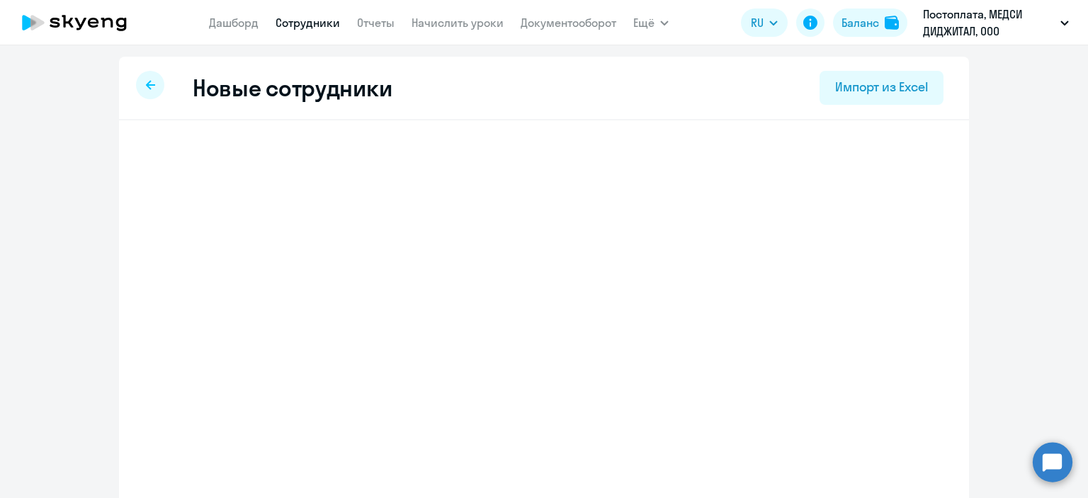
select select "english_adult_not_native_speaker"
select select "3"
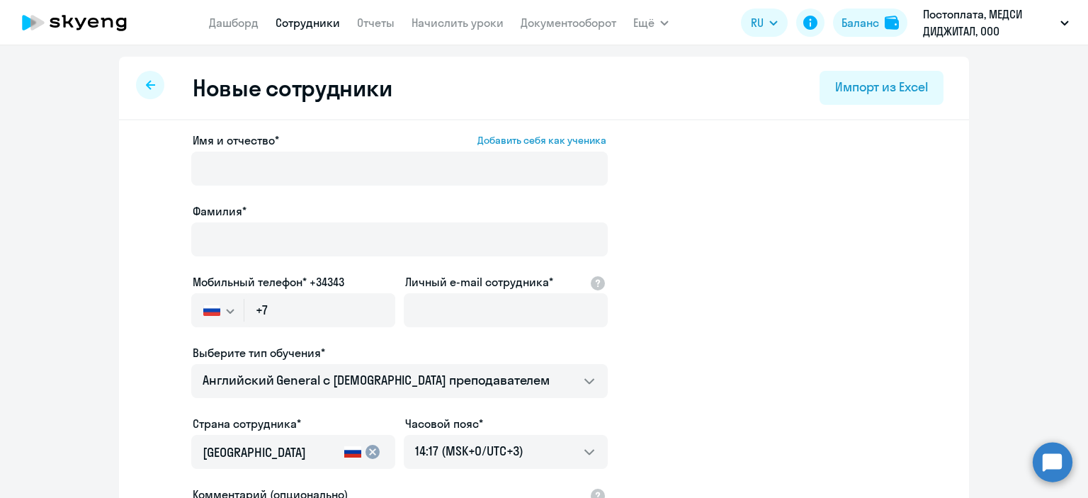
click at [136, 87] on div at bounding box center [150, 85] width 28 height 28
select select "30"
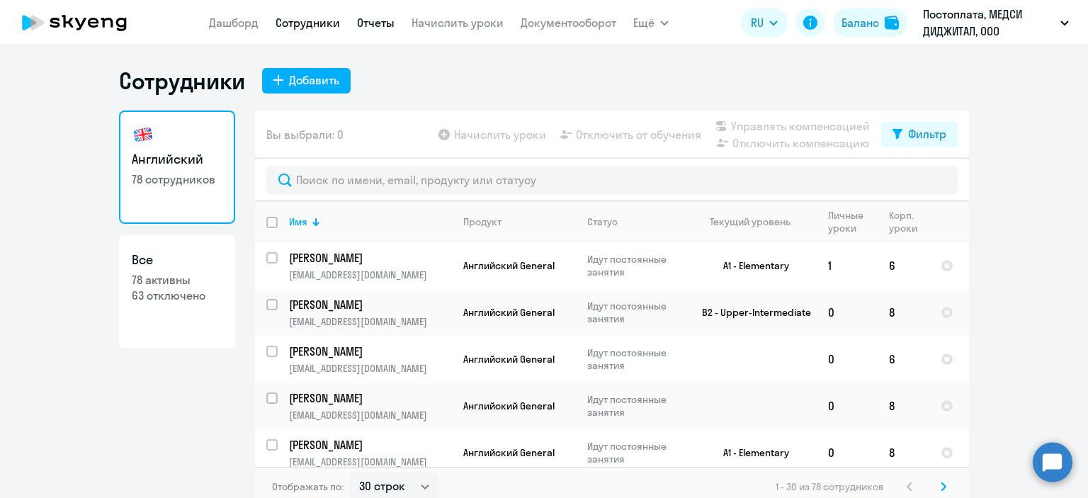
click at [360, 21] on link "Отчеты" at bounding box center [376, 23] width 38 height 14
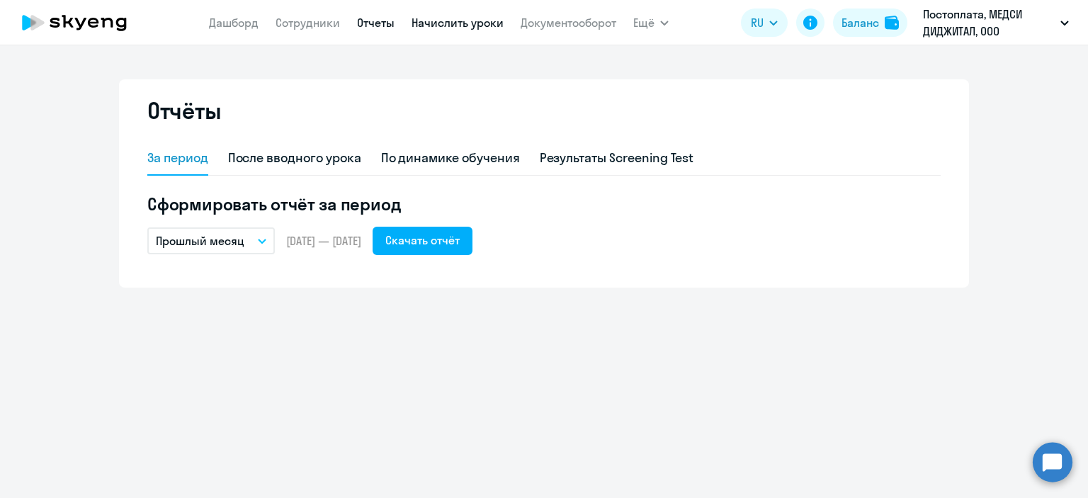
click at [413, 27] on link "Начислить уроки" at bounding box center [457, 23] width 92 height 14
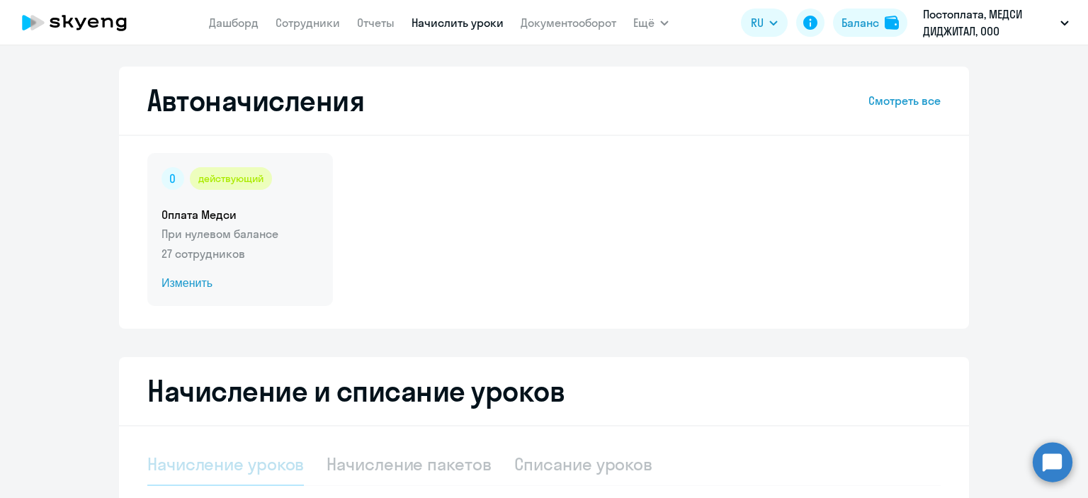
select select "10"
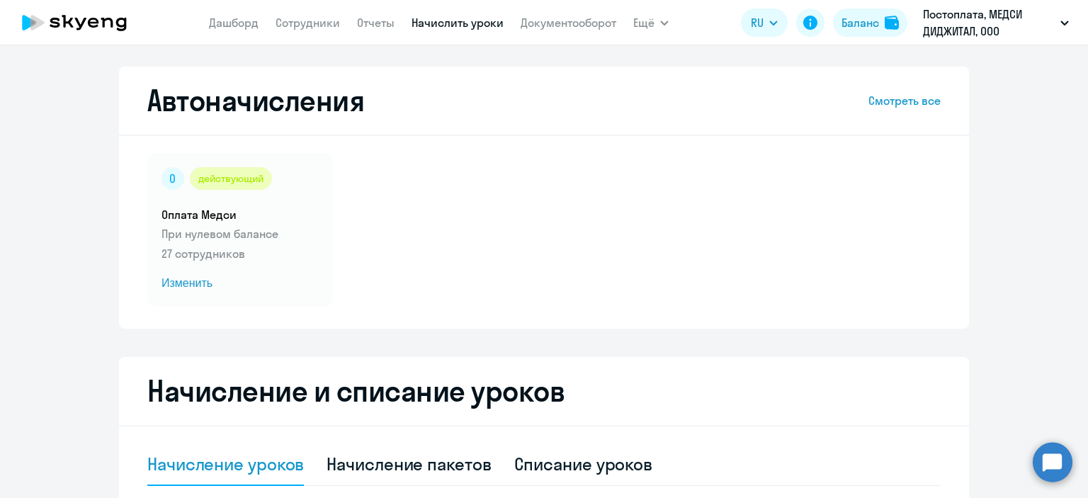
scroll to position [283, 0]
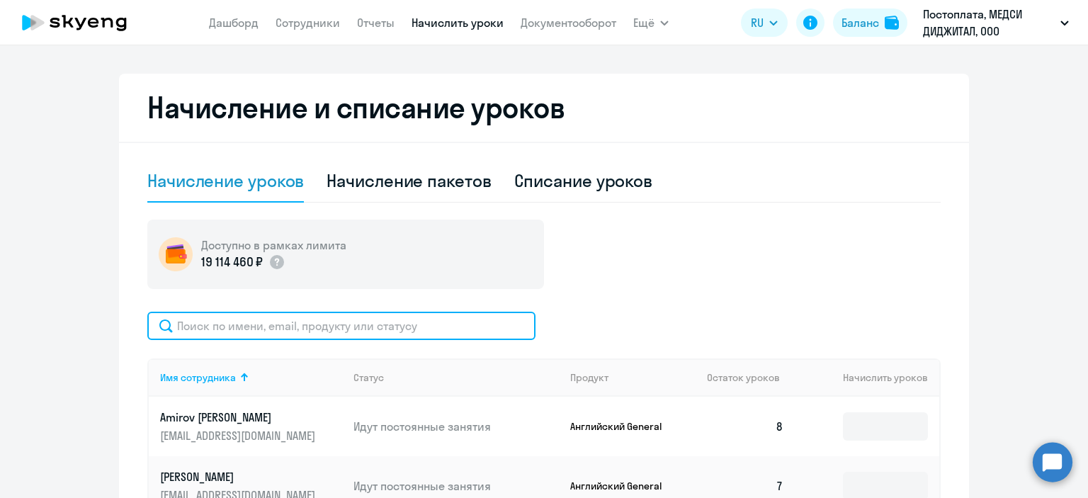
click at [295, 329] on input "text" at bounding box center [341, 326] width 388 height 28
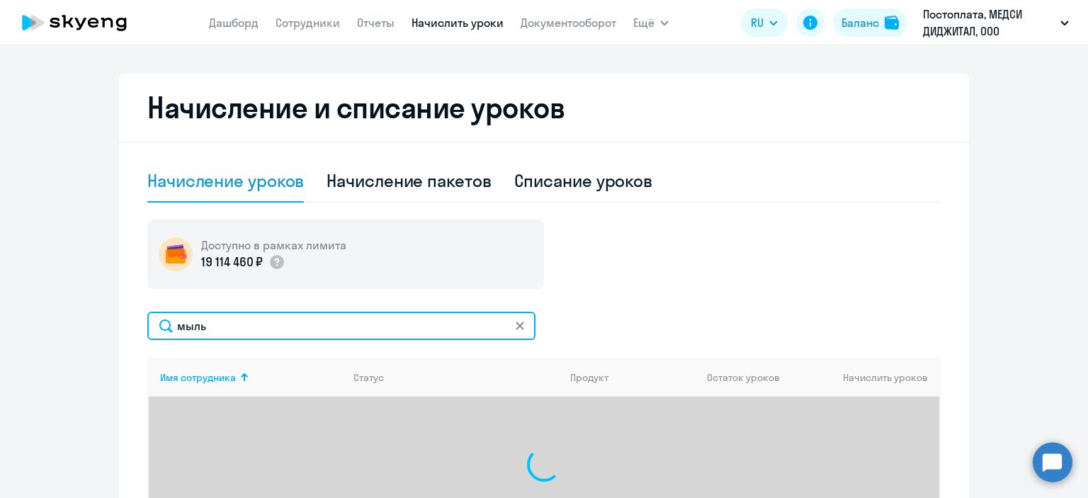
scroll to position [475, 0]
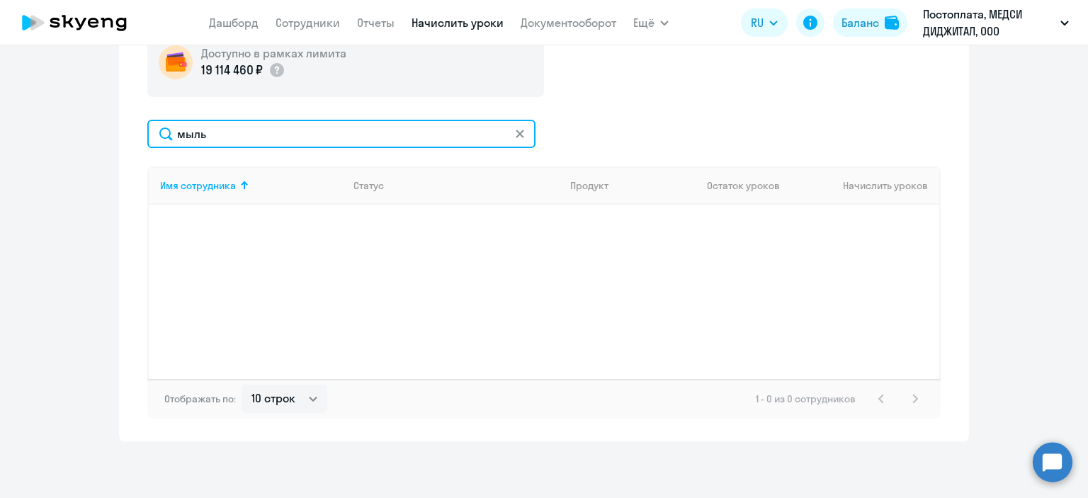
drag, startPoint x: 171, startPoint y: 141, endPoint x: 137, endPoint y: 142, distance: 33.3
click at [137, 142] on div "Начисление и списание уроков Начисление уроков Начисление пакетов Списание урок…" at bounding box center [544, 161] width 850 height 559
type input "мыль"
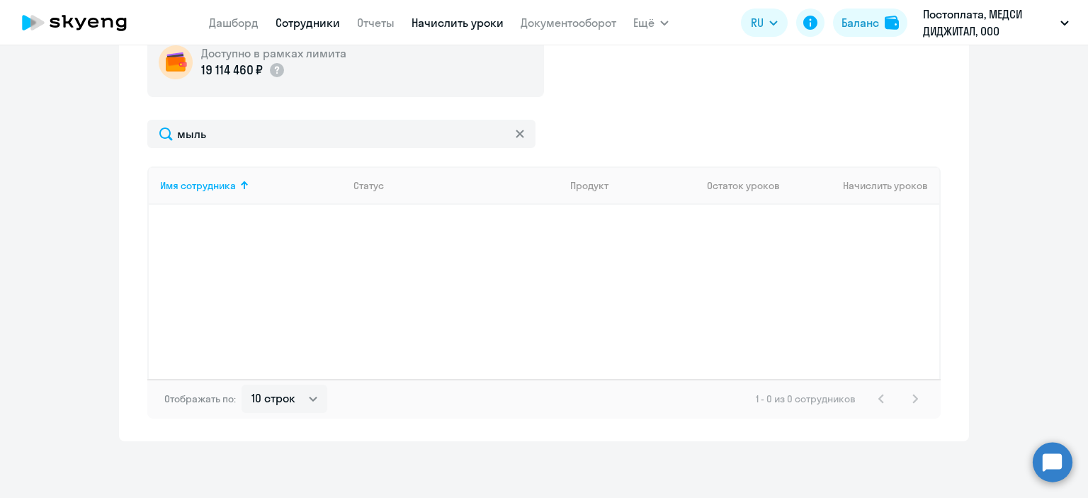
click at [286, 25] on link "Сотрудники" at bounding box center [307, 23] width 64 height 14
select select "30"
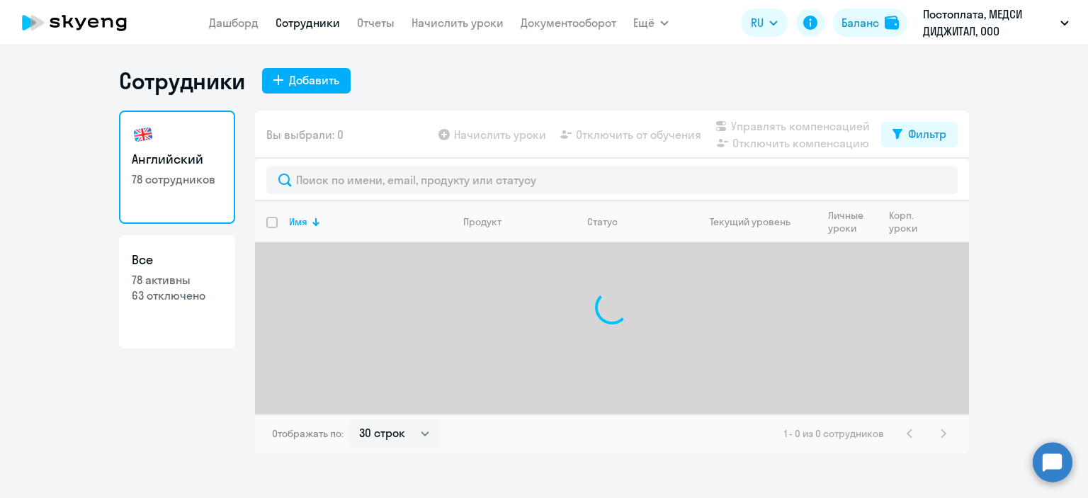
click at [306, 62] on div "Сотрудники Добавить Английский 78 сотрудников Все 78 активны 63 отключено Вы вы…" at bounding box center [544, 271] width 1088 height 453
click at [310, 79] on div "Добавить" at bounding box center [314, 80] width 50 height 17
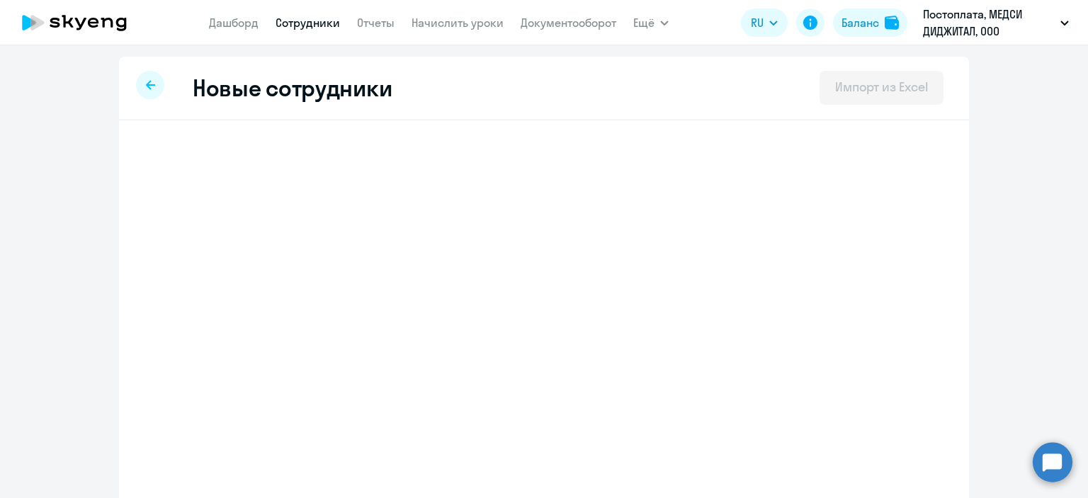
select select "english_adult_not_native_speaker"
select select "3"
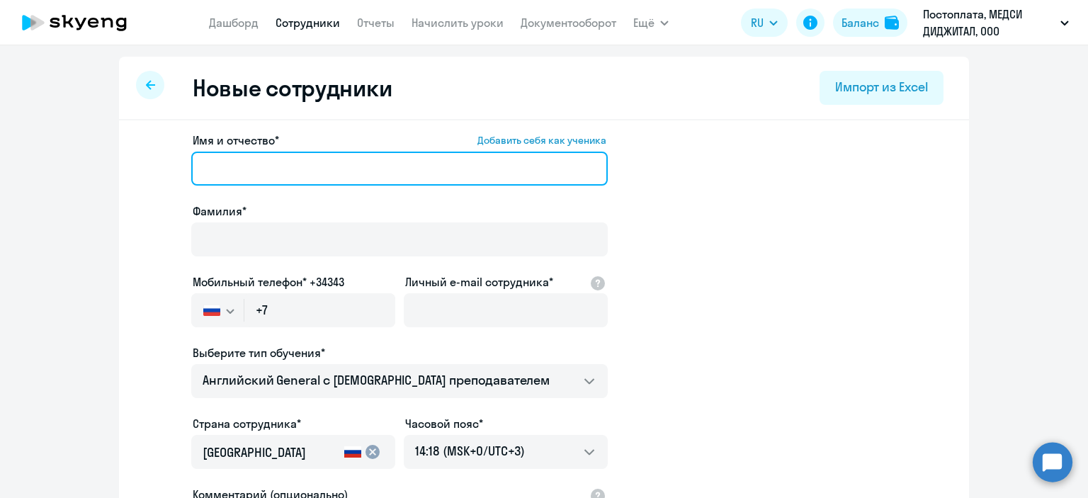
click at [249, 169] on input "Имя и отчество* Добавить себя как ученика" at bounding box center [399, 169] width 416 height 34
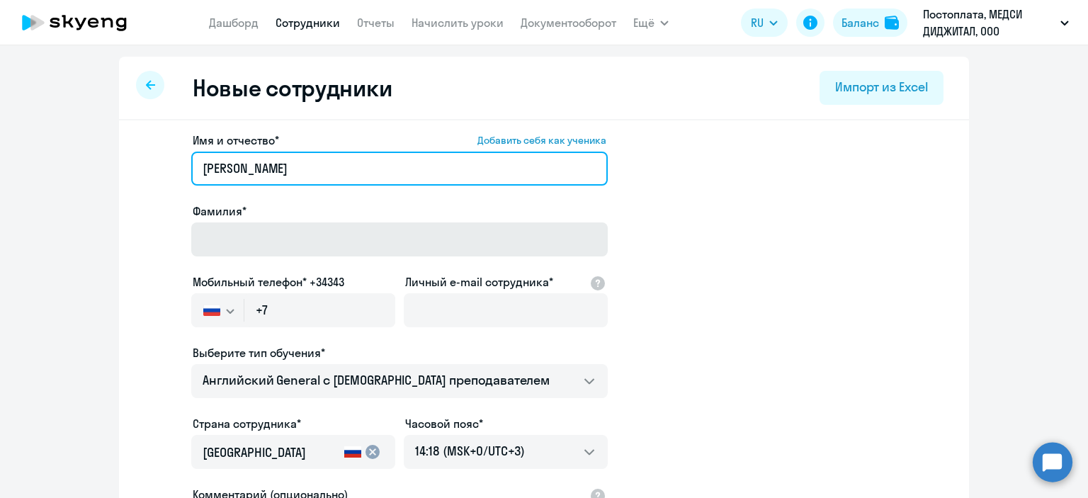
type input "[PERSON_NAME]"
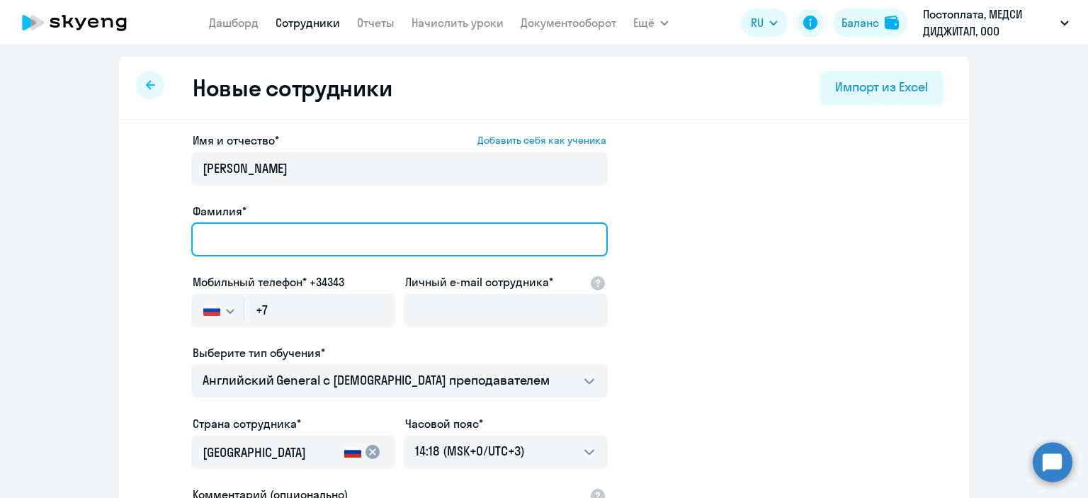
click at [264, 244] on input "Фамилия*" at bounding box center [399, 239] width 416 height 34
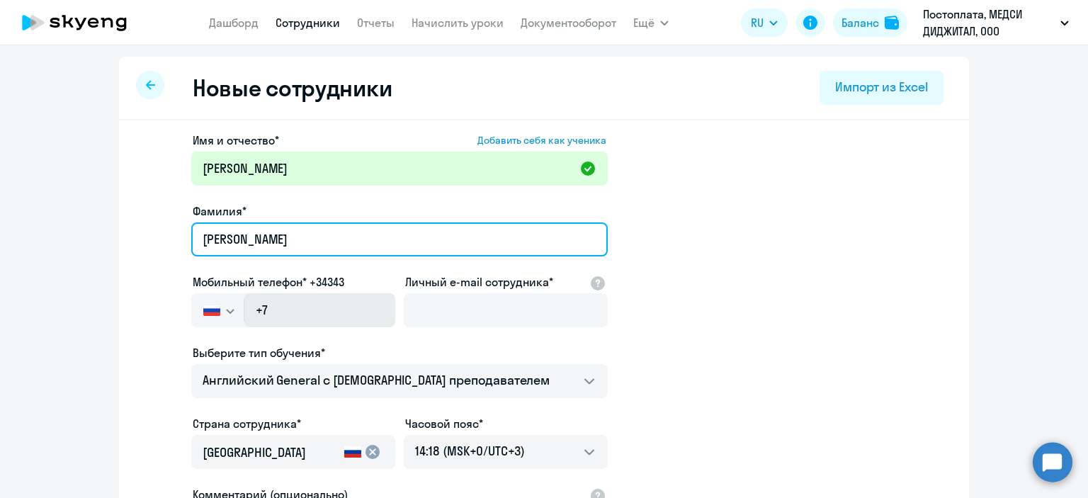
type input "[PERSON_NAME]"
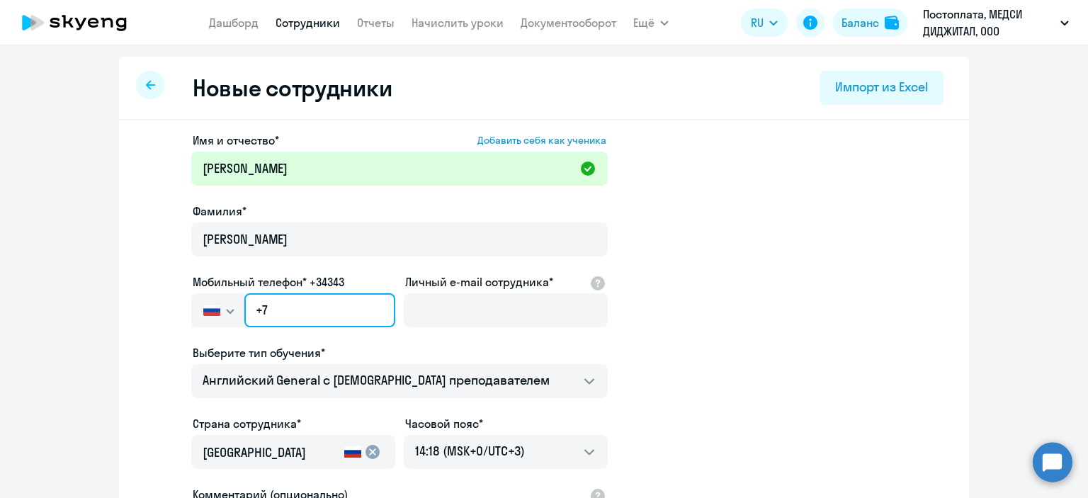
click at [294, 314] on input "+7" at bounding box center [319, 310] width 151 height 34
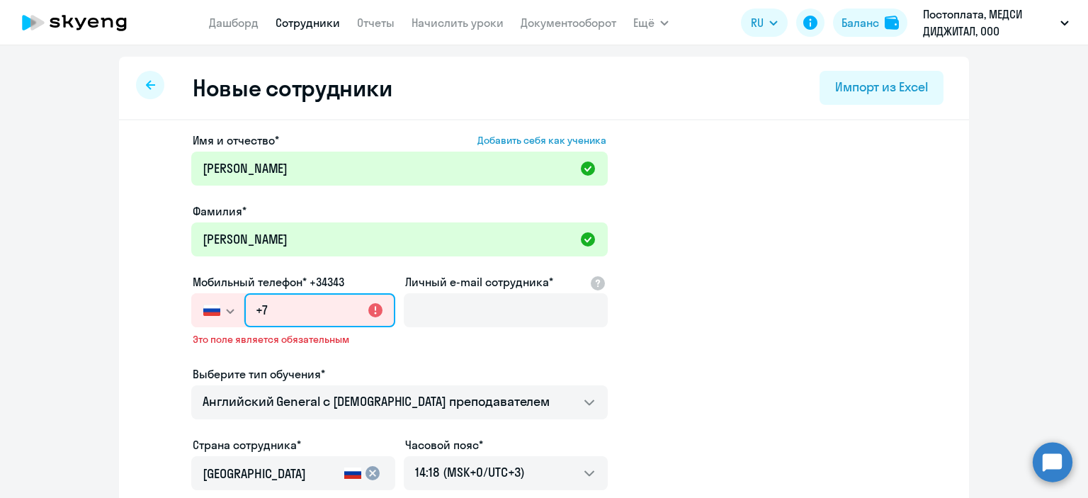
paste input "[PHONE_NUMBER]"
type input "[PHONE_NUMBER]"
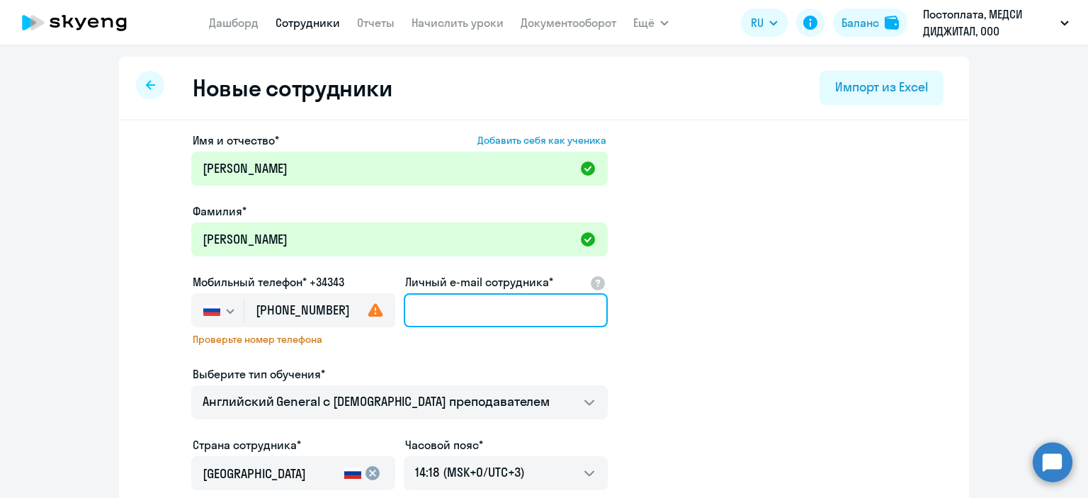
click at [513, 313] on input "Личный e-mail сотрудника*" at bounding box center [506, 310] width 204 height 34
paste input "[EMAIL_ADDRESS][DOMAIN_NAME]"
type input "[EMAIL_ADDRESS][DOMAIN_NAME]"
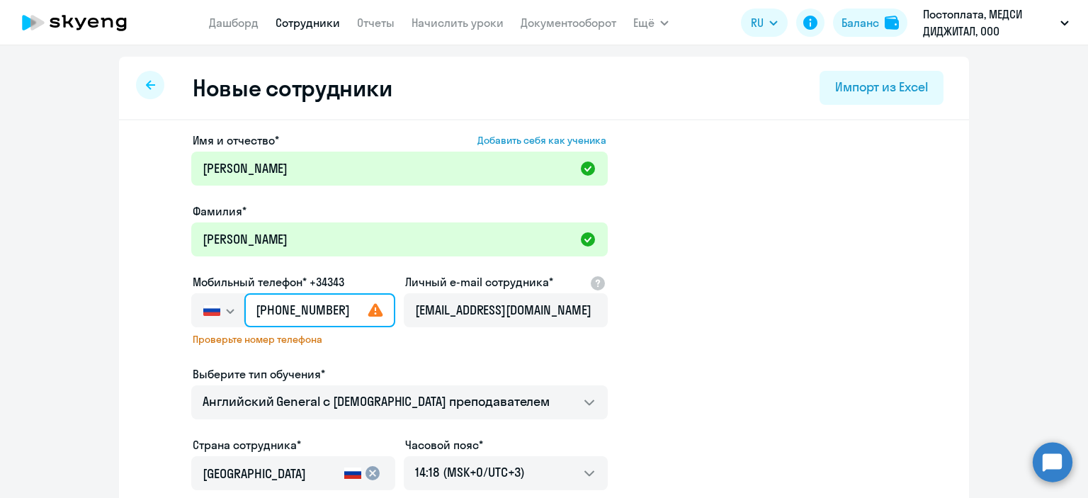
click at [338, 313] on input "[PHONE_NUMBER]" at bounding box center [319, 310] width 151 height 34
click at [329, 310] on input "[PHONE_NUMBER]" at bounding box center [319, 310] width 151 height 34
type input "[PHONE_NUMBER]"
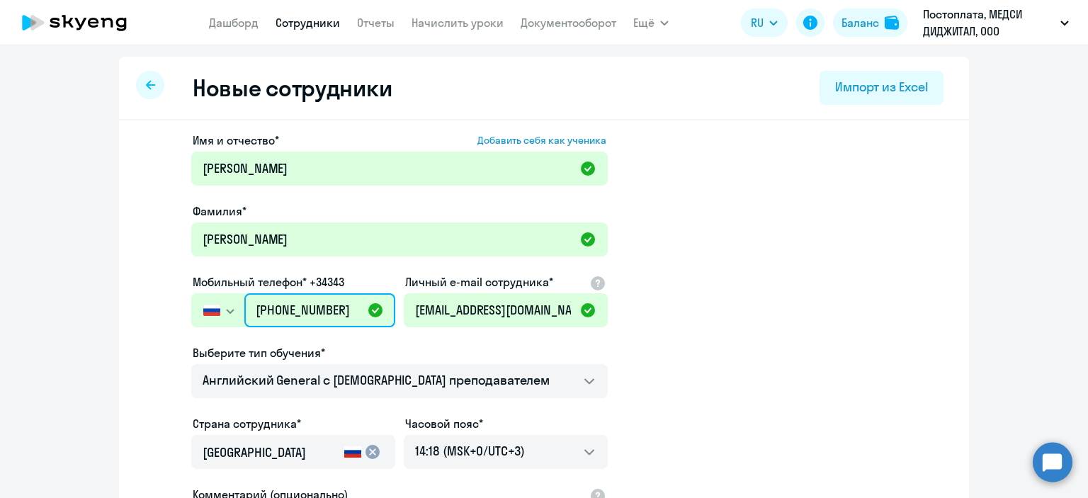
scroll to position [212, 0]
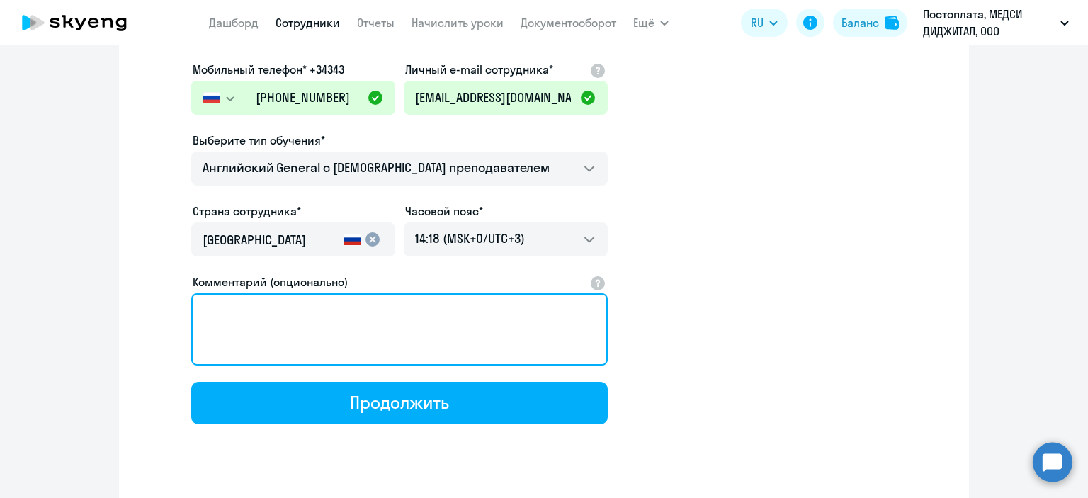
click at [494, 322] on textarea "Комментарий (опционально)" at bounding box center [399, 329] width 416 height 72
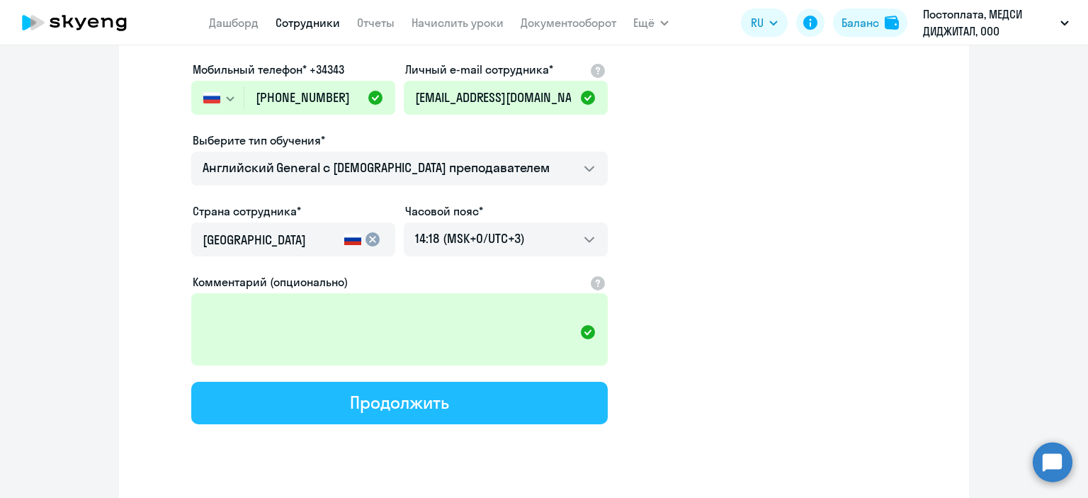
click at [494, 398] on button "Продолжить" at bounding box center [399, 403] width 416 height 42
select select "english_adult_not_native_speaker"
select select "3"
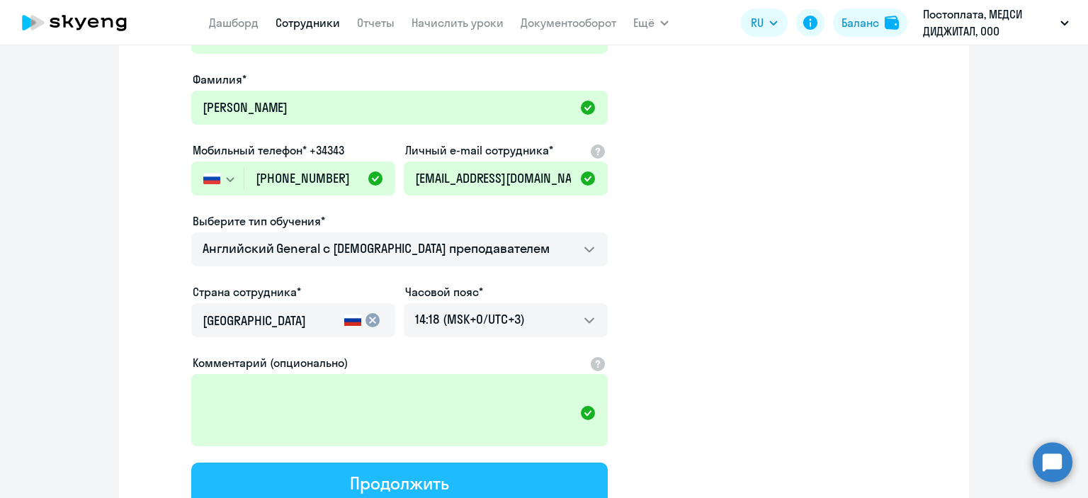
scroll to position [0, 0]
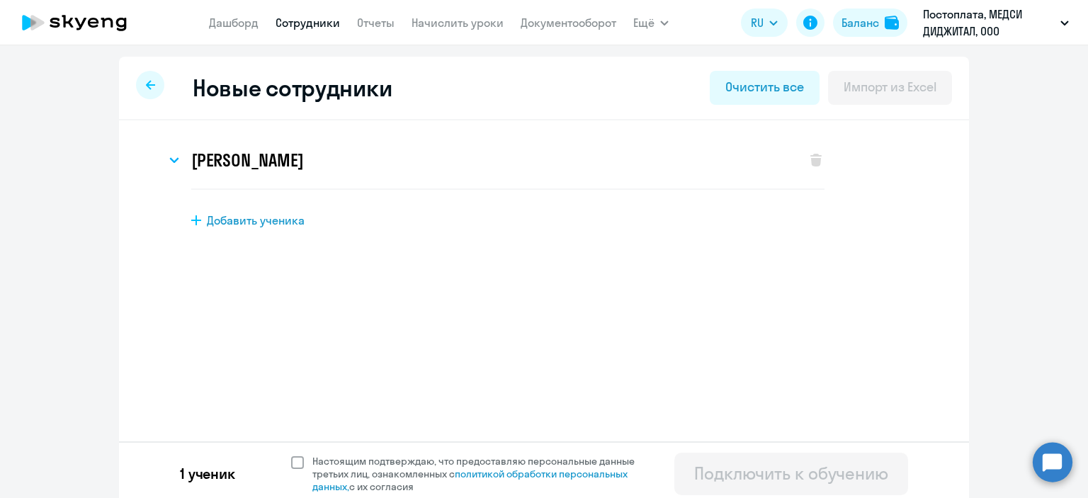
click at [291, 463] on span at bounding box center [297, 462] width 13 height 13
click at [290, 455] on input "Настоящим подтверждаю, что предоставляю персональные данные третьих лиц, ознако…" at bounding box center [290, 454] width 1 height 1
checkbox input "true"
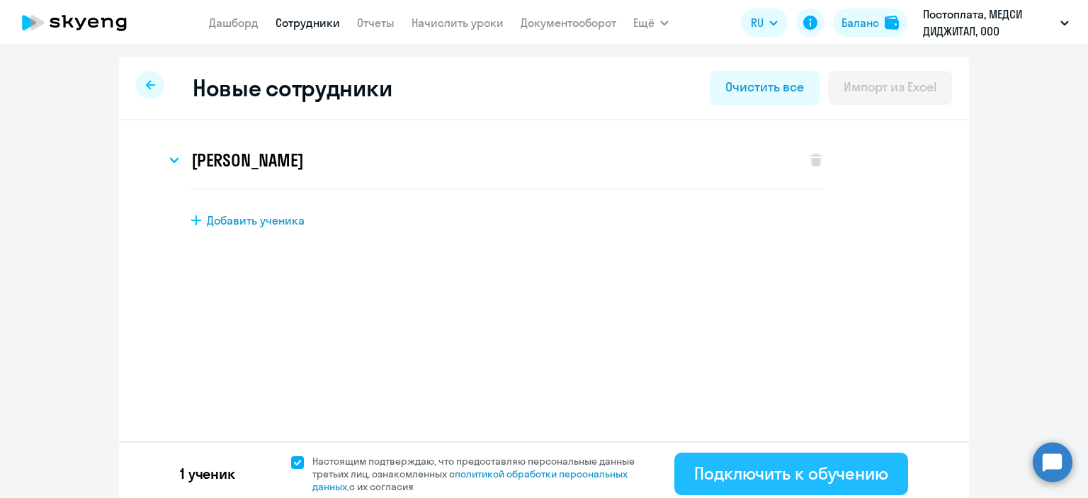
click at [771, 462] on div "Подключить к обучению" at bounding box center [791, 473] width 194 height 23
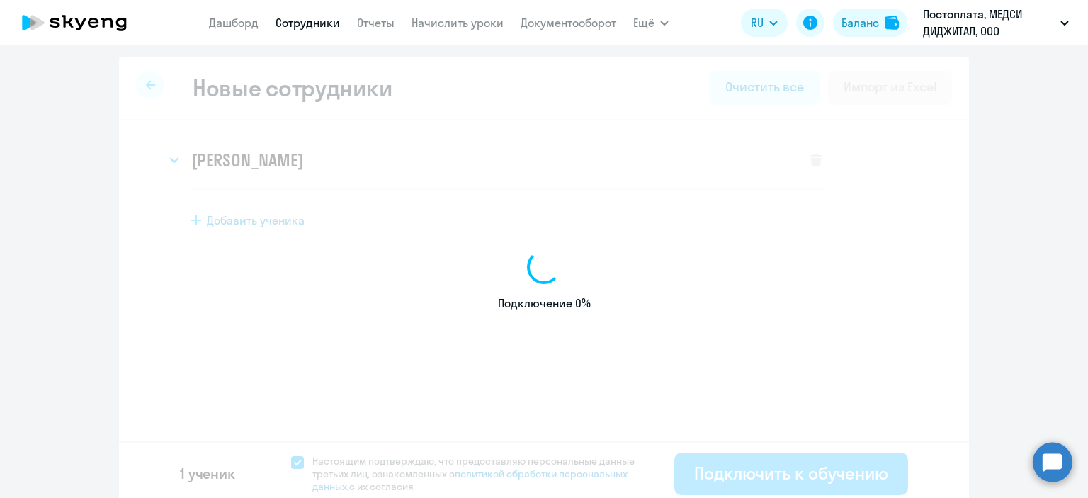
select select "english_adult_not_native_speaker"
select select "3"
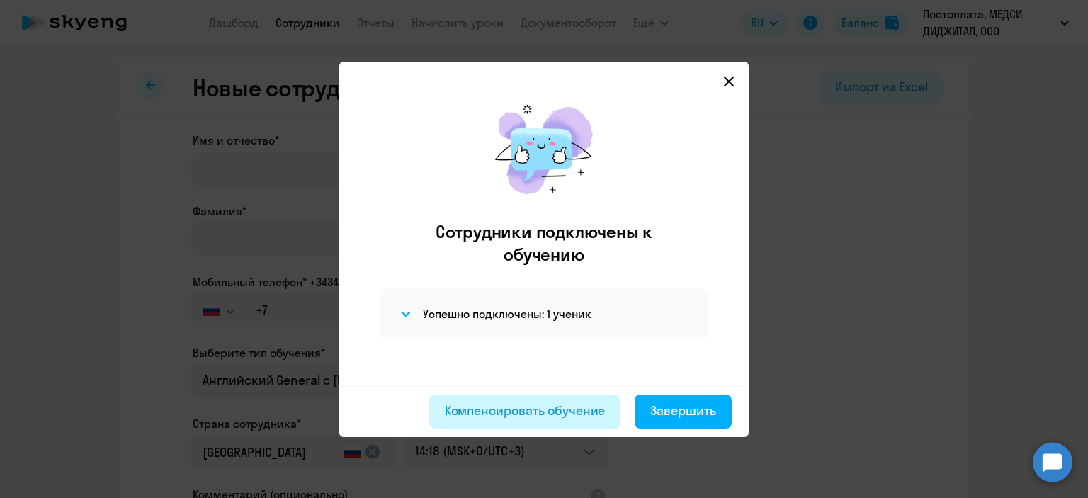
click at [585, 411] on div "Компенсировать обучение" at bounding box center [525, 411] width 161 height 18
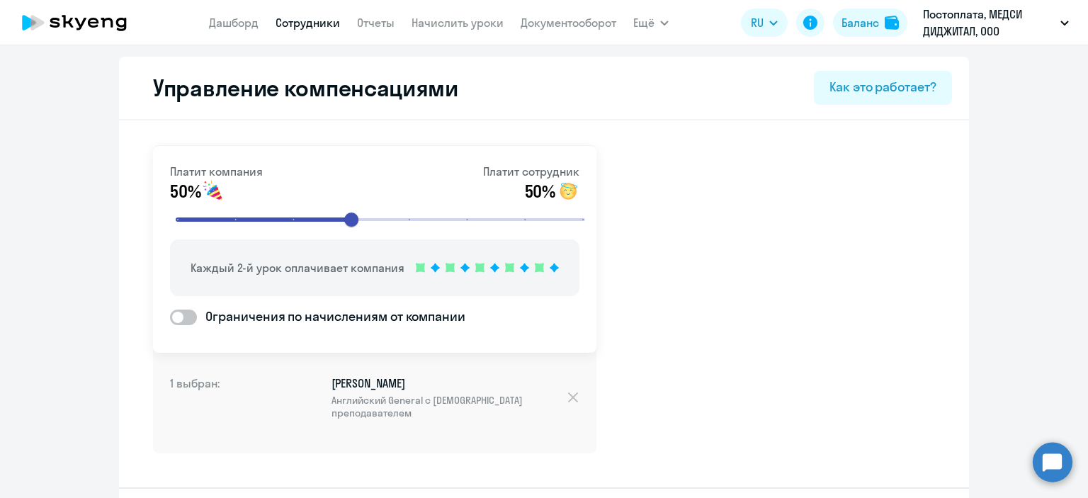
scroll to position [51, 0]
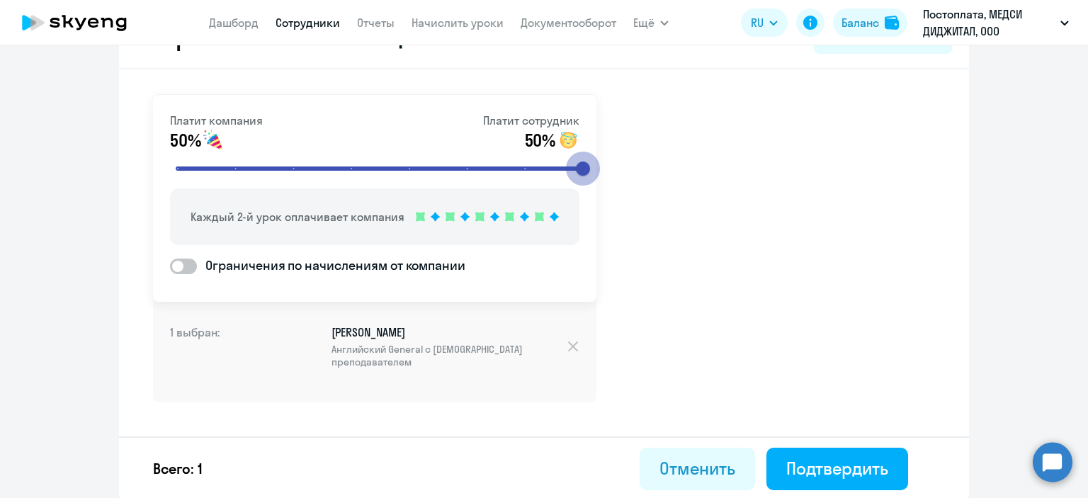
click at [567, 163] on input "range" at bounding box center [380, 168] width 439 height 31
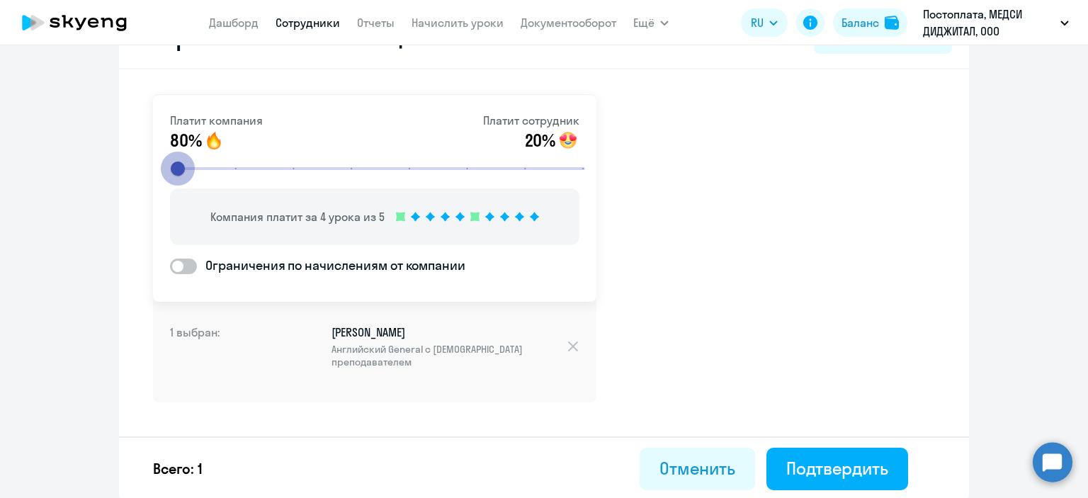
drag, startPoint x: 569, startPoint y: 165, endPoint x: 13, endPoint y: 183, distance: 556.2
click at [161, 183] on input "range" at bounding box center [380, 168] width 439 height 31
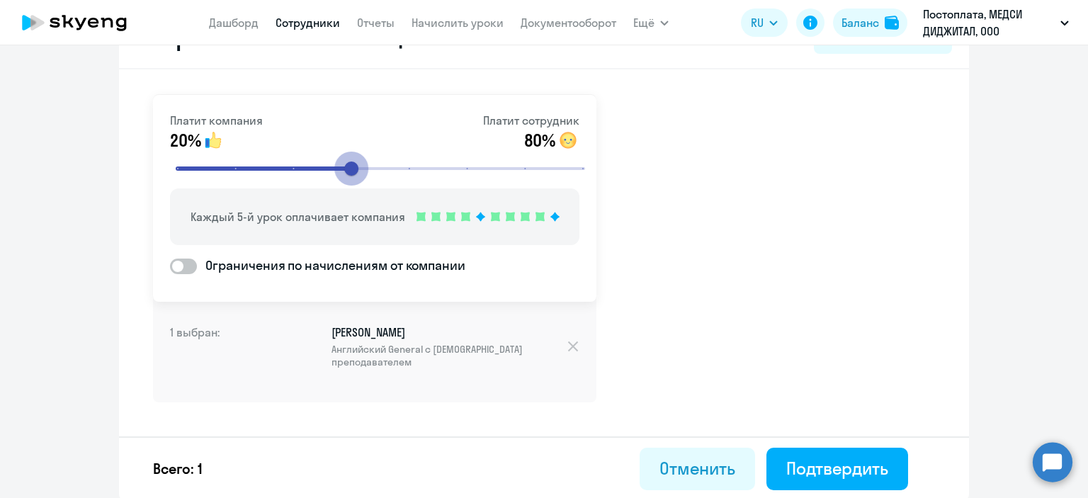
drag, startPoint x: 176, startPoint y: 167, endPoint x: 357, endPoint y: 166, distance: 180.6
click at [357, 166] on input "range" at bounding box center [380, 168] width 439 height 31
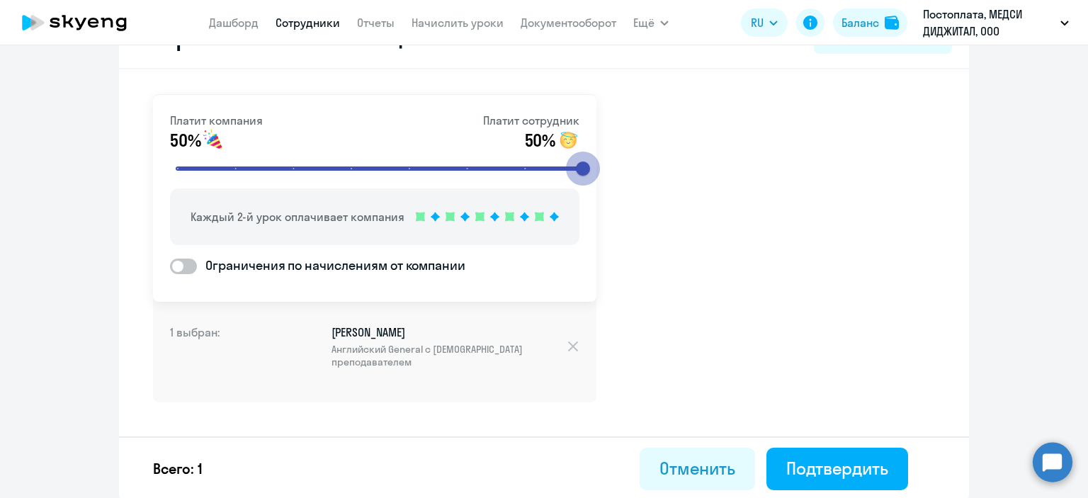
drag, startPoint x: 357, startPoint y: 166, endPoint x: 608, endPoint y: 175, distance: 251.6
click at [600, 175] on input "range" at bounding box center [380, 168] width 439 height 31
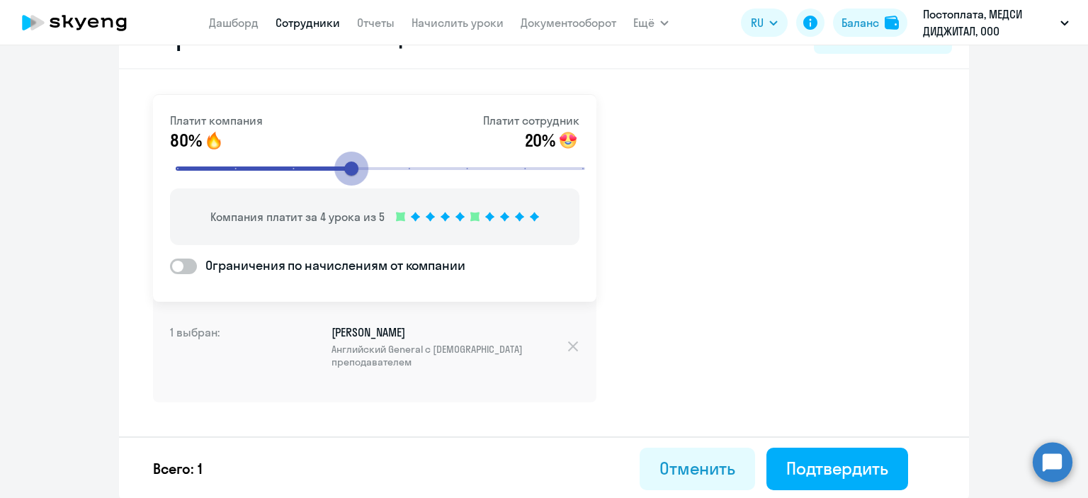
drag, startPoint x: 530, startPoint y: 181, endPoint x: 357, endPoint y: 187, distance: 173.6
type input "4"
click at [357, 184] on input "range" at bounding box center [380, 168] width 439 height 31
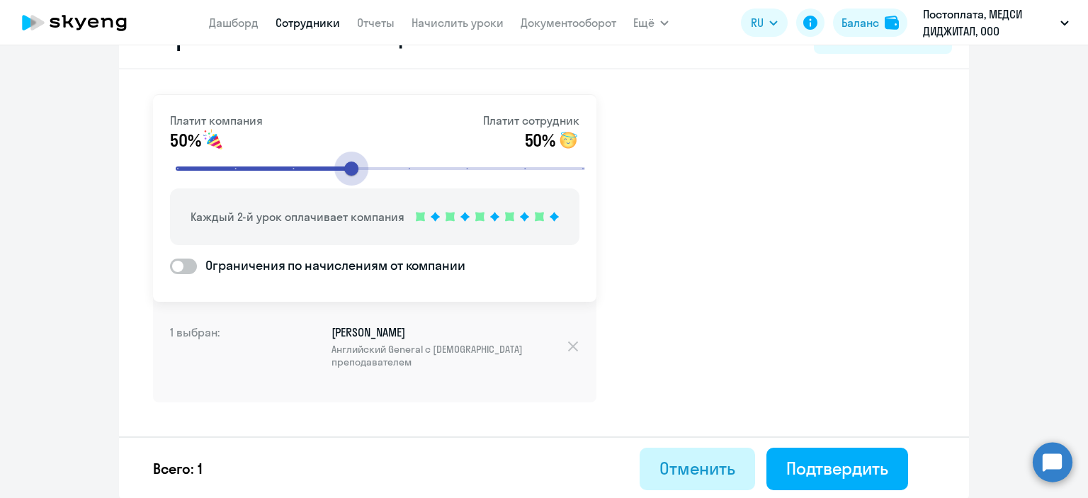
click at [705, 474] on div "Отменить" at bounding box center [697, 468] width 76 height 23
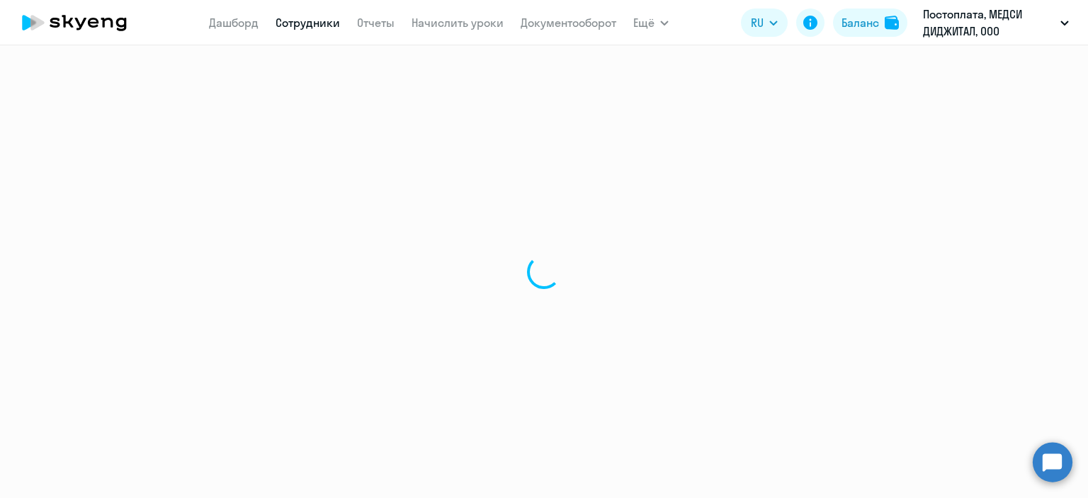
select select "30"
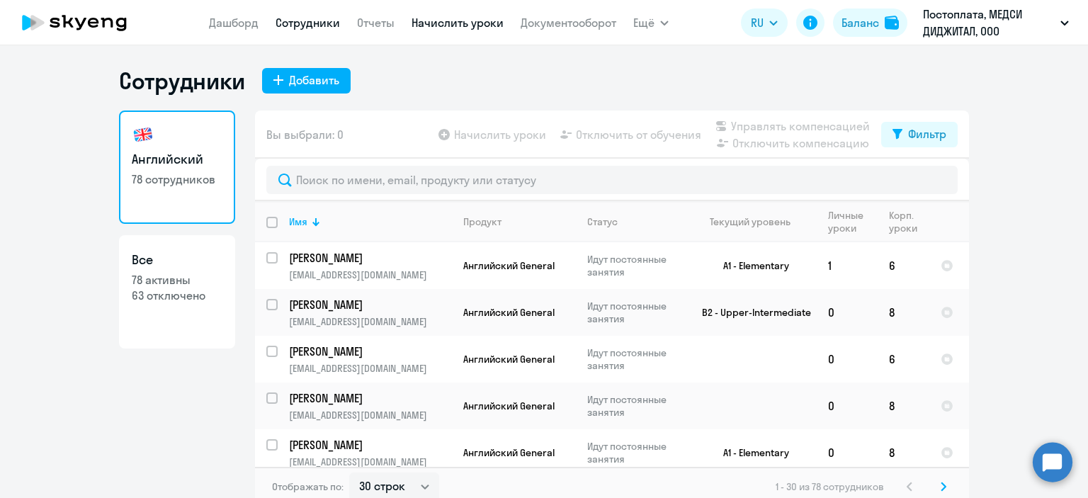
click at [419, 21] on link "Начислить уроки" at bounding box center [457, 23] width 92 height 14
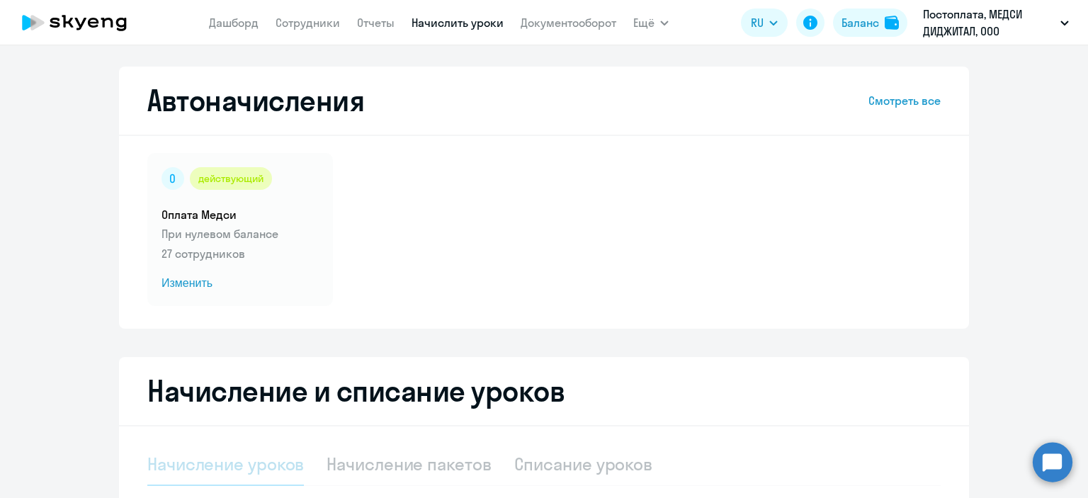
select select "10"
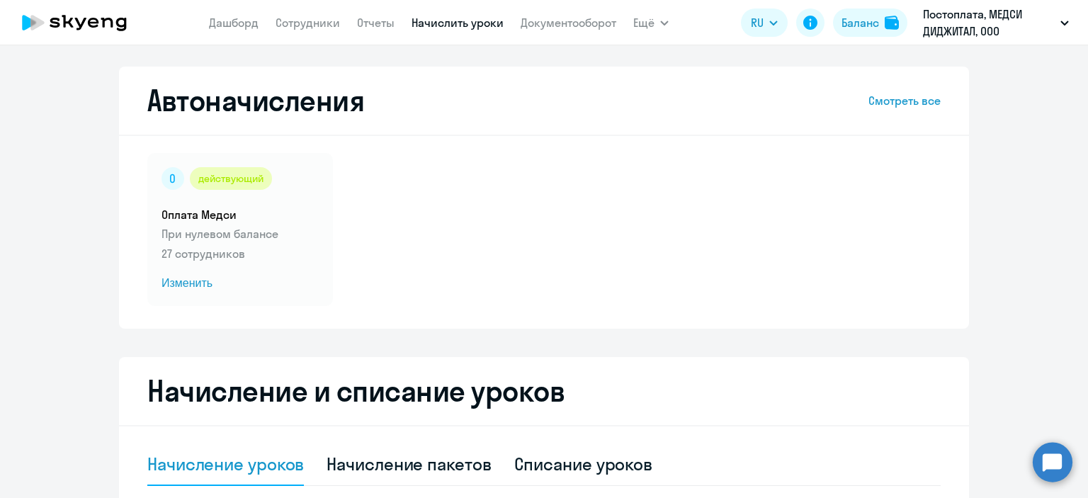
scroll to position [425, 0]
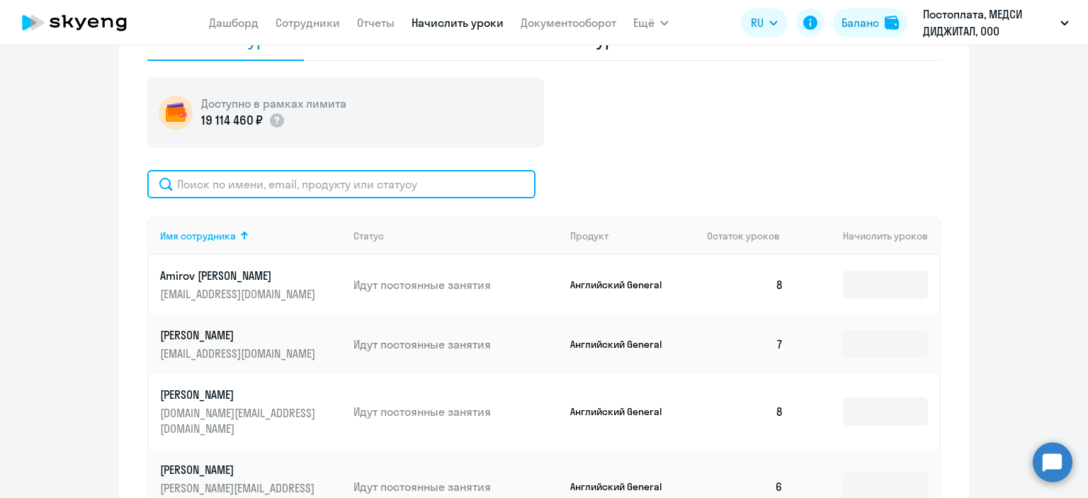
click at [295, 187] on input "text" at bounding box center [341, 184] width 388 height 28
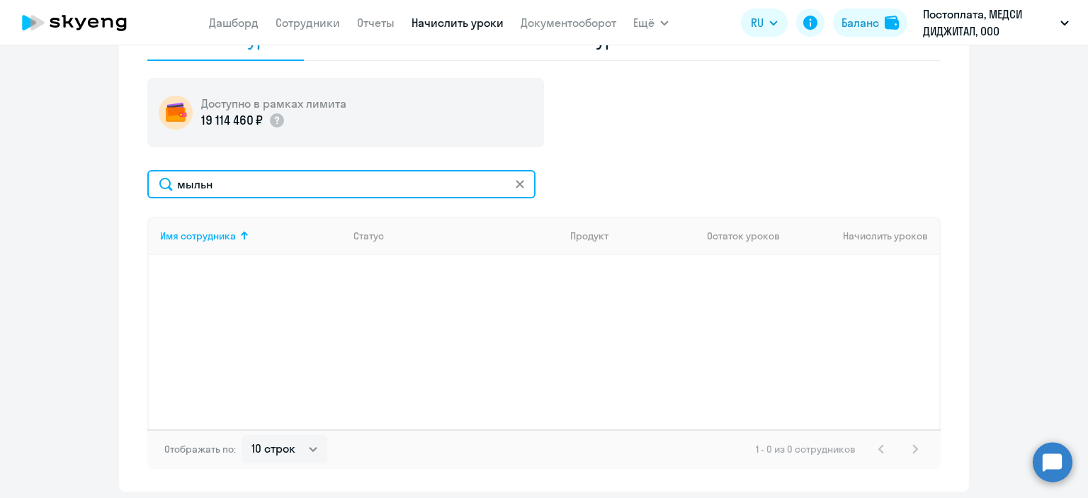
type input "мыльн"
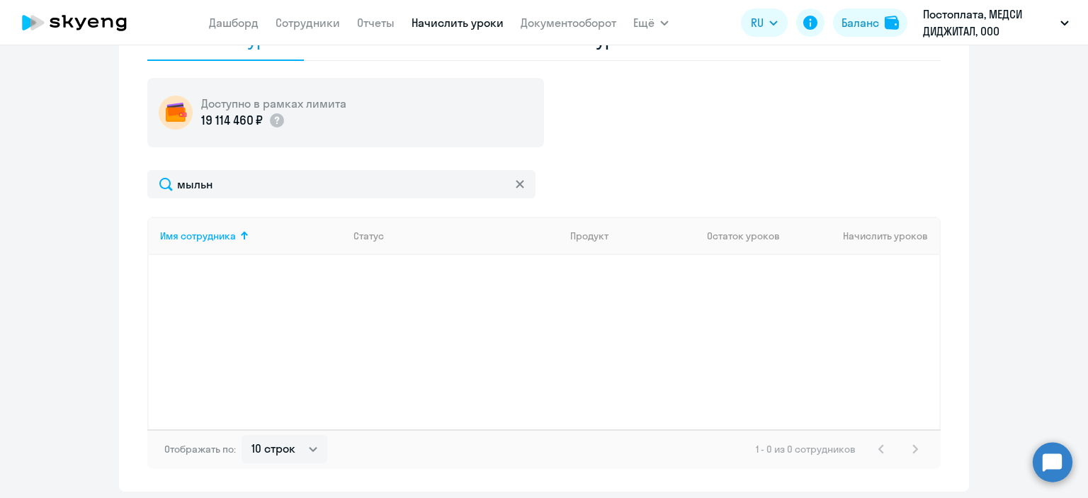
click at [516, 184] on icon at bounding box center [520, 184] width 8 height 8
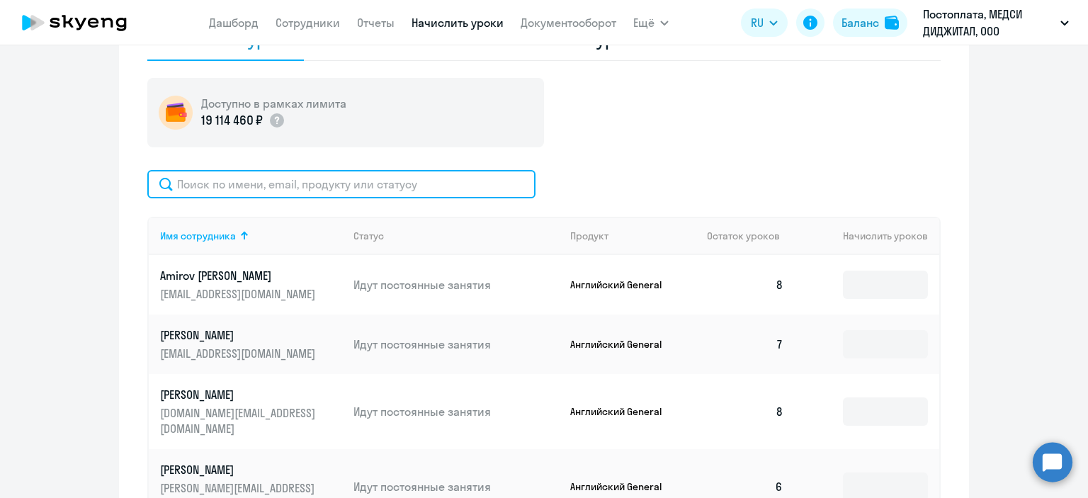
click at [392, 181] on input "text" at bounding box center [341, 184] width 388 height 28
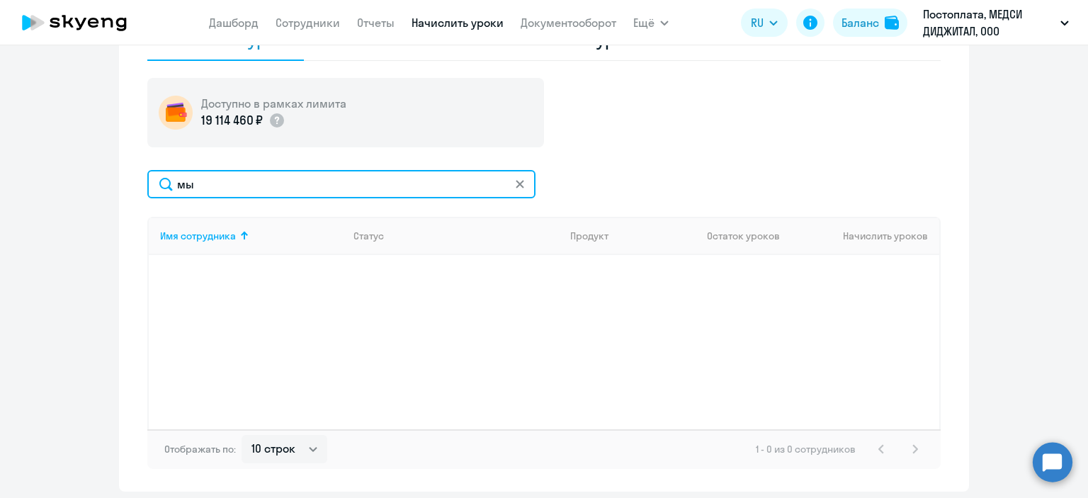
type input "м"
